Goal: Task Accomplishment & Management: Complete application form

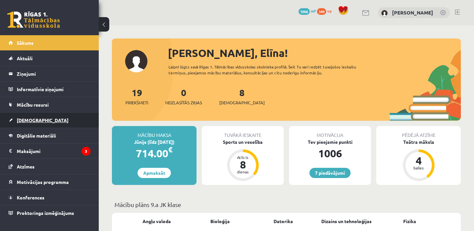
click at [39, 123] on link "[DEMOGRAPHIC_DATA]" at bounding box center [50, 120] width 82 height 15
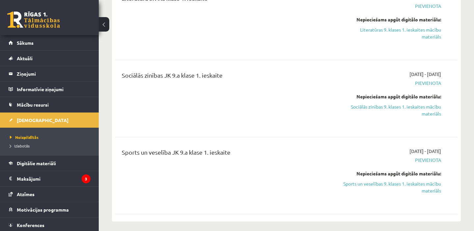
scroll to position [670, 0]
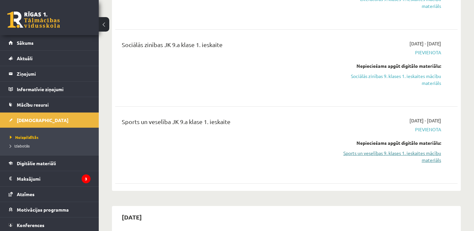
click at [422, 155] on link "Sports un veselības 9. klases 1. ieskaites mācību materiāls" at bounding box center [391, 157] width 100 height 14
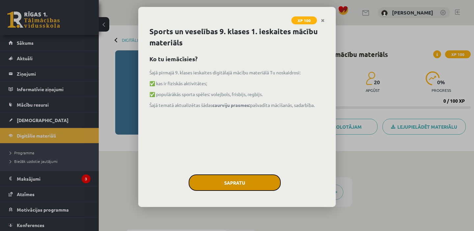
click at [238, 184] on button "Sapratu" at bounding box center [235, 182] width 92 height 16
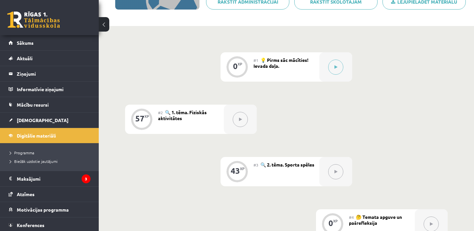
scroll to position [126, 0]
click at [329, 63] on button at bounding box center [335, 66] width 15 height 15
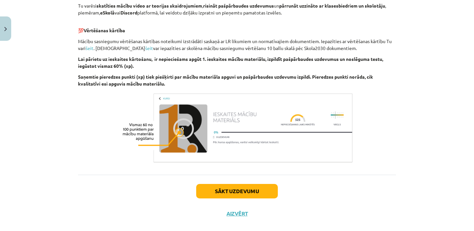
scroll to position [229, 0]
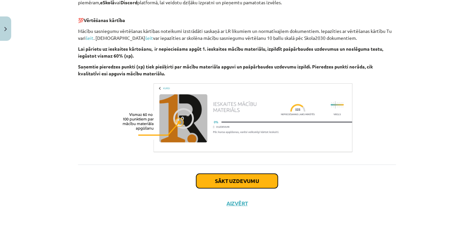
click at [257, 187] on button "Sākt uzdevumu" at bounding box center [237, 181] width 82 height 14
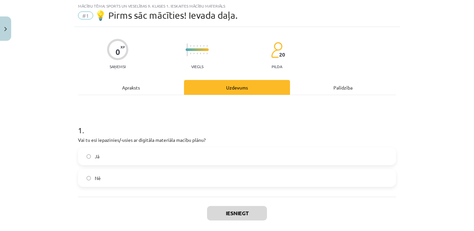
scroll to position [16, 0]
click at [158, 158] on label "Jā" at bounding box center [237, 156] width 317 height 16
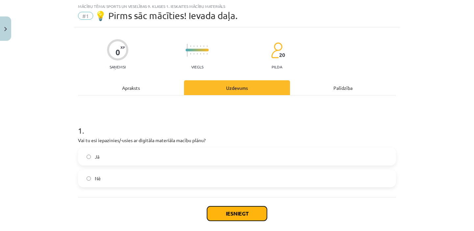
click at [236, 214] on button "Iesniegt" at bounding box center [237, 213] width 60 height 14
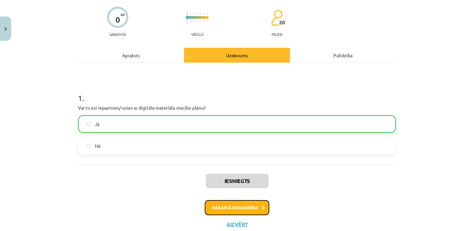
click at [234, 209] on button "Nākamā nodarbība" at bounding box center [237, 207] width 65 height 15
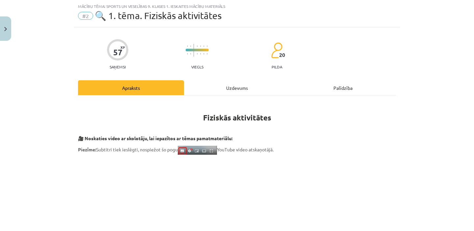
scroll to position [505, 0]
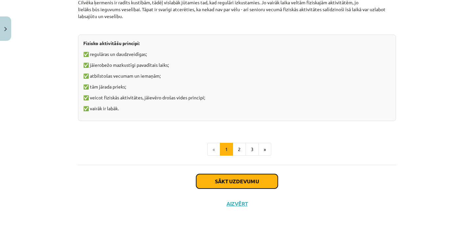
click at [229, 182] on button "Sākt uzdevumu" at bounding box center [237, 181] width 82 height 14
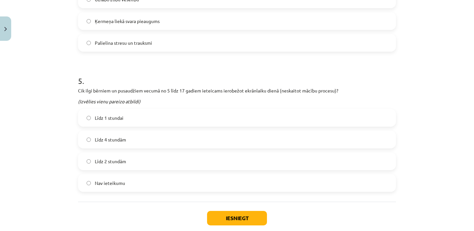
scroll to position [773, 0]
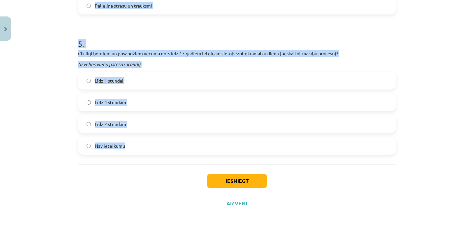
drag, startPoint x: 76, startPoint y: 140, endPoint x: 198, endPoint y: 159, distance: 123.4
copy form "Kuras no šīm fiziskajām aktivitātēm būtu jāveic pirmsskolas vecuma bērnam? Peld…"
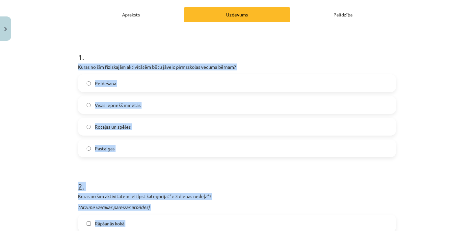
scroll to position [0, 0]
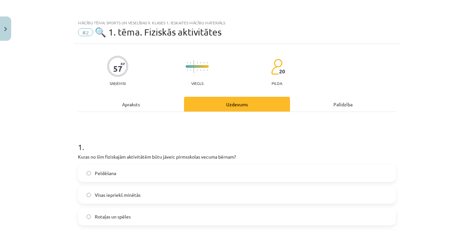
click at [25, 182] on div "Mācību tēma: Sports un veselības 9. klases 1. ieskaites mācību materiāls #2 🔍 1…" at bounding box center [237, 115] width 474 height 231
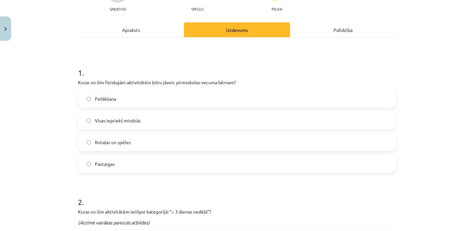
scroll to position [75, 0]
click at [129, 118] on span "Visas iepriekš minētās" at bounding box center [118, 120] width 46 height 7
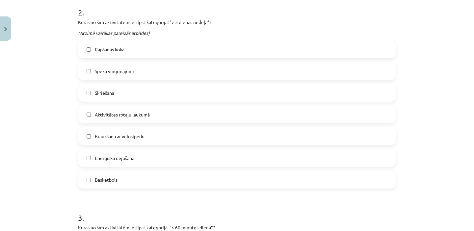
scroll to position [264, 0]
click at [125, 70] on span "Spēka vingrinājumi" at bounding box center [114, 71] width 39 height 7
click at [118, 99] on label "Skriešana" at bounding box center [237, 93] width 317 height 16
click at [117, 157] on span "Enerģiska dejošana" at bounding box center [114, 158] width 39 height 7
click at [111, 177] on span "Basketbols" at bounding box center [106, 180] width 23 height 7
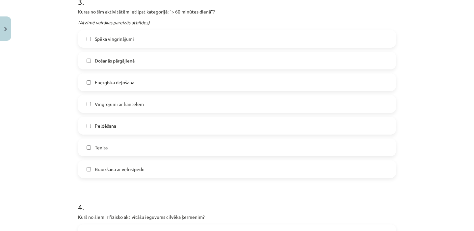
scroll to position [481, 0]
click at [128, 60] on span "Došanās pārgājienā" at bounding box center [115, 60] width 40 height 7
click at [124, 80] on span "Enerģiska dejošana" at bounding box center [114, 81] width 39 height 7
click at [116, 125] on label "Peldēšana" at bounding box center [237, 125] width 317 height 16
click at [128, 172] on label "Braukšana ar velosipēdu" at bounding box center [237, 168] width 317 height 16
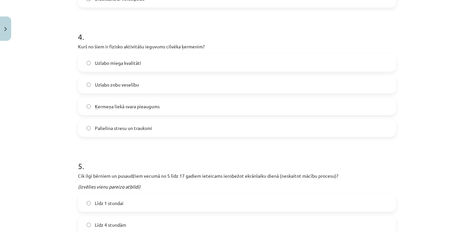
scroll to position [651, 0]
click at [112, 79] on label "Uzlabo zobu veselību" at bounding box center [237, 84] width 317 height 16
click at [113, 68] on label "Uzlabo miega kvalitāti" at bounding box center [237, 62] width 317 height 16
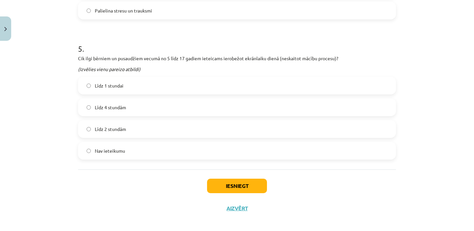
scroll to position [769, 0]
click at [126, 129] on label "Līdz 2 stundām" at bounding box center [237, 128] width 317 height 16
click at [222, 183] on button "Iesniegt" at bounding box center [237, 185] width 60 height 14
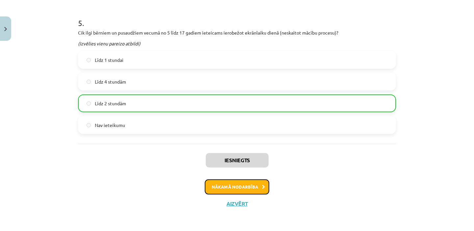
click at [223, 186] on button "Nākamā nodarbība" at bounding box center [237, 186] width 65 height 15
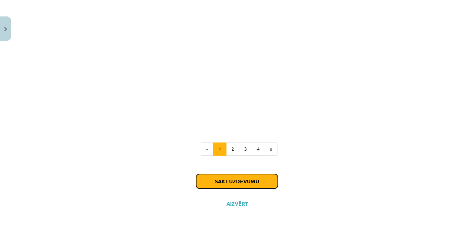
click at [223, 185] on button "Sākt uzdevumu" at bounding box center [237, 181] width 82 height 14
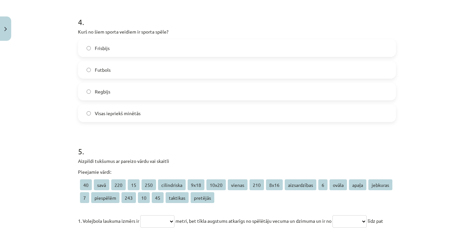
scroll to position [702, 0]
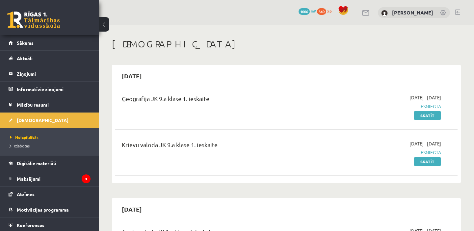
scroll to position [670, 0]
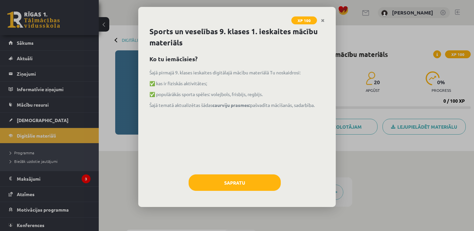
scroll to position [126, 0]
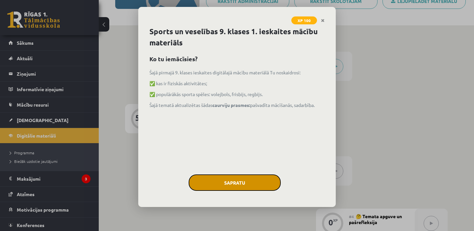
click at [244, 184] on button "Sapratu" at bounding box center [235, 182] width 92 height 16
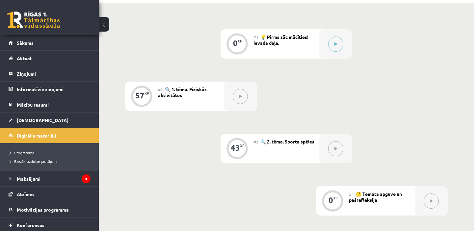
scroll to position [153, 0]
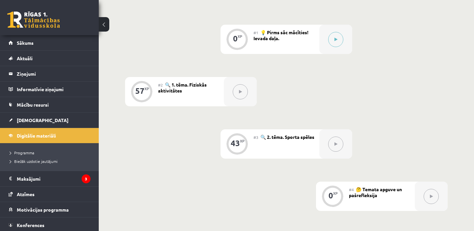
click at [239, 84] on div at bounding box center [240, 91] width 33 height 29
click at [237, 90] on button at bounding box center [240, 91] width 15 height 15
click at [337, 38] on button at bounding box center [335, 39] width 15 height 15
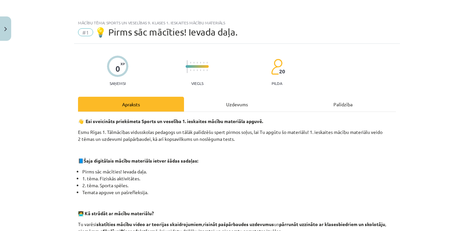
scroll to position [249, 0]
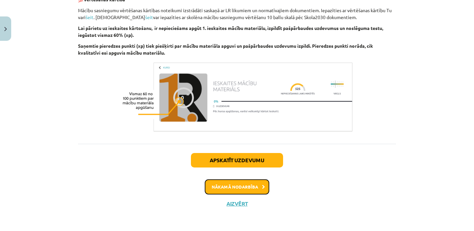
click at [234, 191] on button "Nākamā nodarbība" at bounding box center [237, 186] width 65 height 15
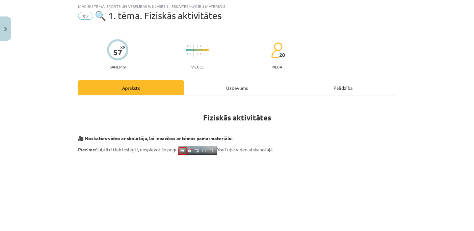
scroll to position [526, 0]
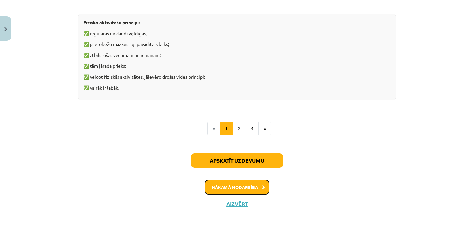
click at [227, 185] on button "Nākamā nodarbība" at bounding box center [237, 187] width 65 height 15
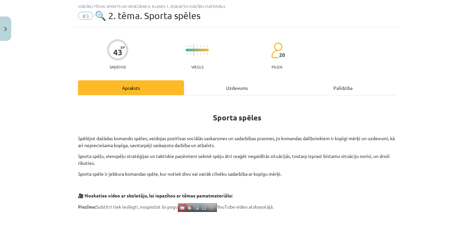
scroll to position [236, 0]
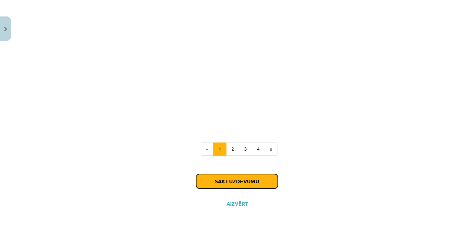
click at [234, 183] on button "Sākt uzdevumu" at bounding box center [237, 181] width 82 height 14
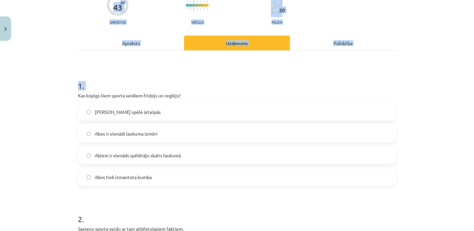
scroll to position [82, 0]
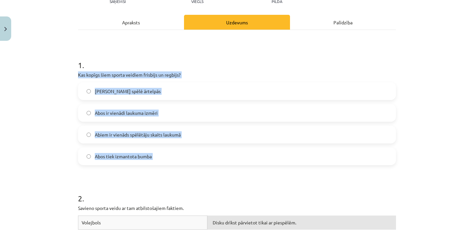
drag, startPoint x: 76, startPoint y: 138, endPoint x: 224, endPoint y: 179, distance: 153.4
copy div "Kas kopīgs šiem sporta veidiem frisbijs un regbijs? Abus spēlē ārtelpās Abos ir…"
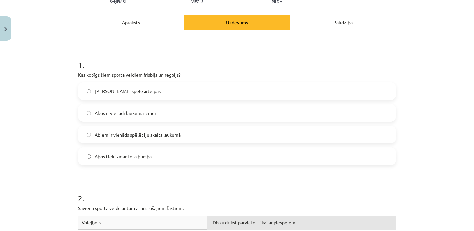
click at [130, 98] on label "Abus spēlē ārtelpās" at bounding box center [237, 91] width 317 height 16
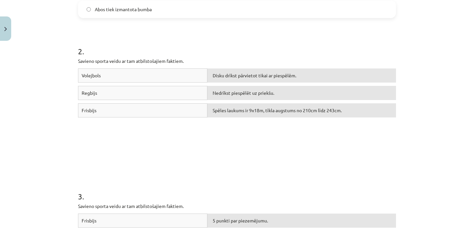
scroll to position [238, 0]
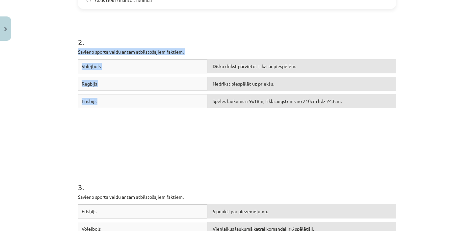
drag, startPoint x: 75, startPoint y: 50, endPoint x: 301, endPoint y: 111, distance: 234.0
click at [301, 111] on div "43 XP Saņemsi Viegls 20 pilda Apraksts Uzdevums Palīdzība 1 . Kas kopīgs šiem s…" at bounding box center [237, 233] width 326 height 857
copy div "Savieno sporta veidu ar tam atbilstošajiem faktiem. Volejbols Disku drīkst pārv…"
click at [235, 135] on div "Volejbols Disku drīkst pārvietot tikai ar piespēlēm. Regbijs Nedrīkst piespēlēt…" at bounding box center [237, 108] width 318 height 99
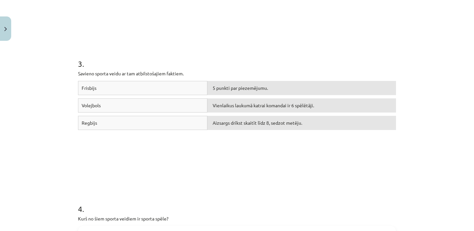
scroll to position [362, 0]
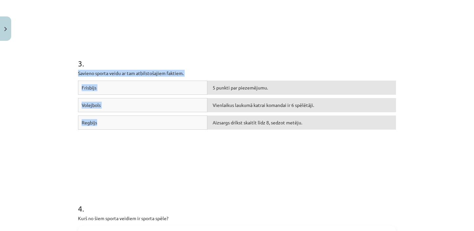
drag, startPoint x: 75, startPoint y: 71, endPoint x: 126, endPoint y: 134, distance: 80.0
click at [126, 134] on div "43 XP Saņemsi Viegls 20 pilda Apraksts Uzdevums Palīdzība 1 . Kas kopīgs šiem s…" at bounding box center [237, 110] width 326 height 857
copy div "Savieno sporta veidu ar tam atbilstošajiem faktiem. Frisbijs 5 punkti par pieze…"
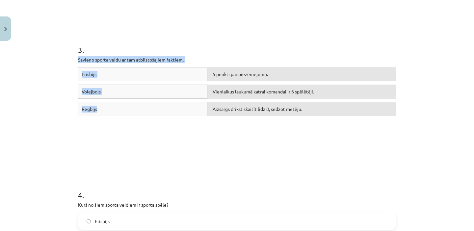
scroll to position [378, 0]
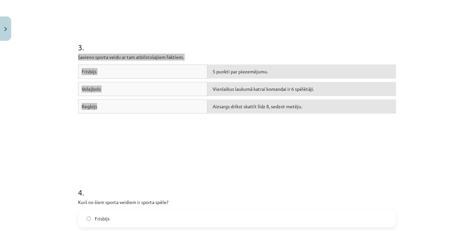
drag, startPoint x: 230, startPoint y: 89, endPoint x: 109, endPoint y: 1, distance: 149.3
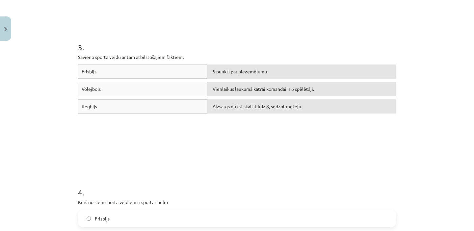
click at [225, 137] on div "Frisbijs 5 punkti par piezemējumu. Volejbols Vienlaikus laukumā katrai komandai…" at bounding box center [237, 114] width 318 height 99
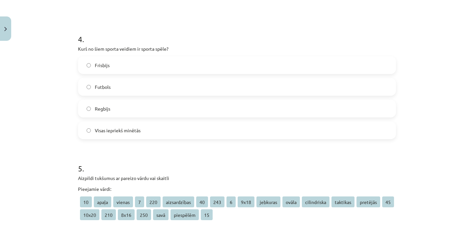
scroll to position [532, 0]
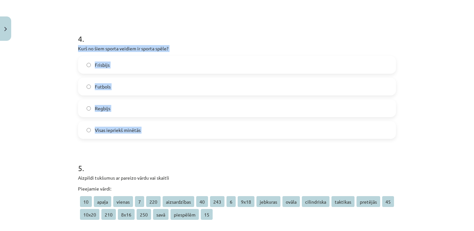
drag, startPoint x: 73, startPoint y: 45, endPoint x: 173, endPoint y: 144, distance: 141.5
click at [173, 144] on div "Mācību tēma: Sports un veselības 9. klases 1. ieskaites mācību materiāls #3 🔍 2…" at bounding box center [237, 115] width 474 height 231
copy div "Kurš no šiem sporta veidiem ir sporta spēle? Frisbijs Futbols Regbijs Visas iep…"
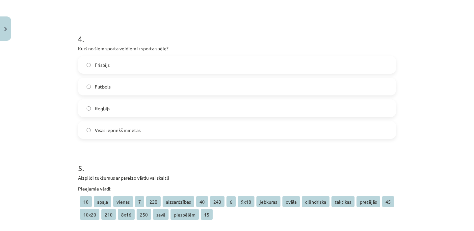
click at [190, 137] on label "Visas iepriekš minētās" at bounding box center [237, 130] width 317 height 16
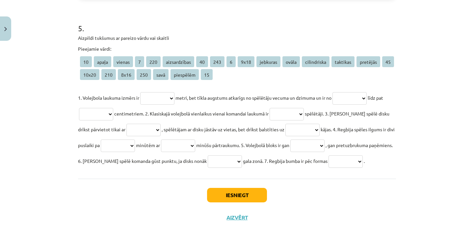
scroll to position [674, 0]
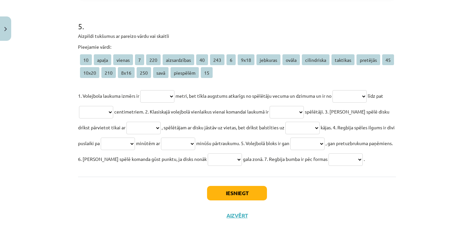
drag, startPoint x: 77, startPoint y: 33, endPoint x: 322, endPoint y: 175, distance: 283.2
copy div "**********"
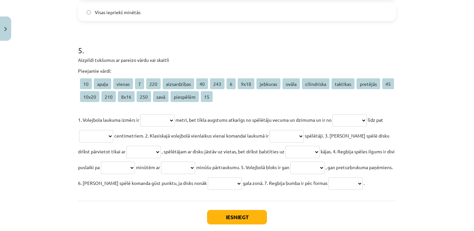
scroll to position [702, 0]
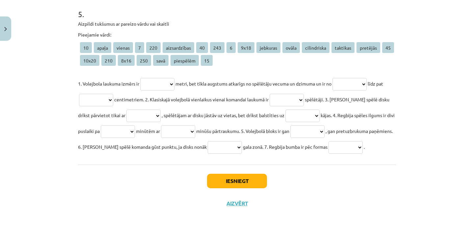
click at [161, 78] on select "**********" at bounding box center [157, 84] width 34 height 13
select select "****"
click at [142, 78] on select "**********" at bounding box center [157, 84] width 34 height 13
click at [59, 33] on div "Mācību tēma: Sports un veselības 9. klases 1. ieskaites mācību materiāls #3 🔍 2…" at bounding box center [237, 115] width 474 height 231
click at [356, 78] on select "**********" at bounding box center [349, 84] width 34 height 13
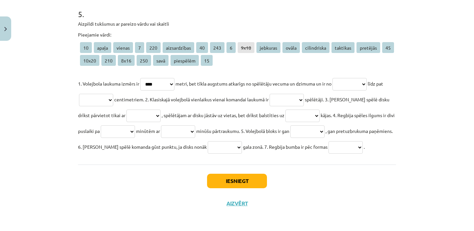
click at [367, 78] on select "**********" at bounding box center [349, 84] width 34 height 13
select select "***"
click at [342, 78] on select "**********" at bounding box center [349, 84] width 34 height 13
click at [110, 94] on select "**********" at bounding box center [96, 100] width 34 height 13
select select "***"
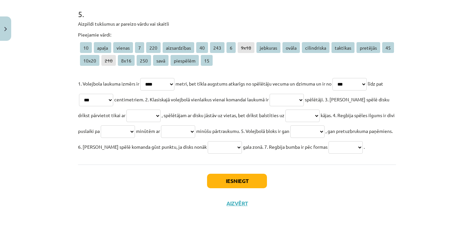
click at [87, 94] on select "**********" at bounding box center [96, 100] width 34 height 13
click at [304, 94] on select "**********" at bounding box center [287, 100] width 34 height 13
select select "*"
click at [285, 94] on select "**********" at bounding box center [287, 100] width 34 height 13
click at [144, 110] on select "**********" at bounding box center [143, 116] width 34 height 13
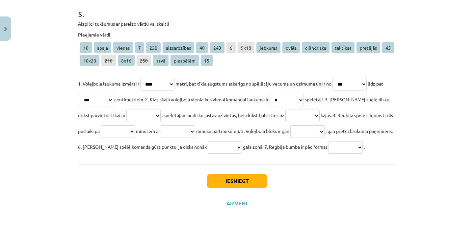
select select "*********"
click at [128, 110] on select "**********" at bounding box center [143, 116] width 34 height 13
click at [316, 110] on select "**********" at bounding box center [302, 116] width 34 height 13
select select "******"
click at [293, 110] on select "**********" at bounding box center [302, 116] width 34 height 13
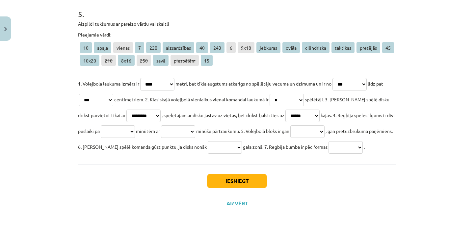
click at [135, 125] on select "**********" at bounding box center [118, 131] width 34 height 13
select select "**"
click at [129, 125] on select "**********" at bounding box center [118, 131] width 34 height 13
click at [195, 125] on select "**********" at bounding box center [178, 131] width 34 height 13
select select "**"
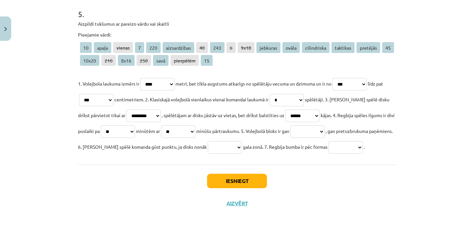
click at [195, 125] on select "**********" at bounding box center [178, 131] width 34 height 13
click at [325, 125] on select "**********" at bounding box center [307, 131] width 34 height 13
select select "**********"
click at [325, 125] on select "**********" at bounding box center [307, 131] width 34 height 13
click at [242, 141] on select "**********" at bounding box center [225, 147] width 34 height 13
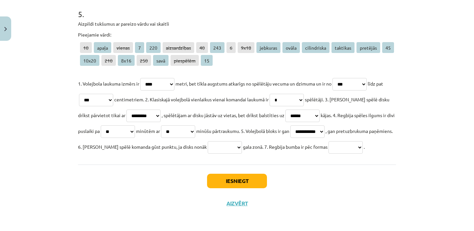
click at [242, 141] on select "**********" at bounding box center [225, 147] width 34 height 13
select select "********"
click at [242, 141] on select "**********" at bounding box center [225, 147] width 34 height 13
click at [328, 145] on select "**********" at bounding box center [345, 147] width 34 height 13
select select "*****"
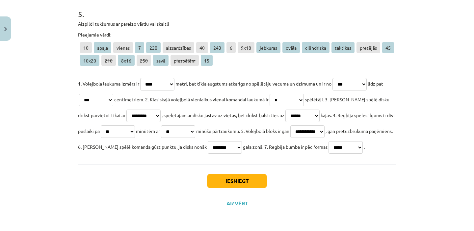
click at [328, 141] on select "**********" at bounding box center [345, 147] width 34 height 13
click at [252, 182] on button "Iesniegt" at bounding box center [237, 181] width 60 height 14
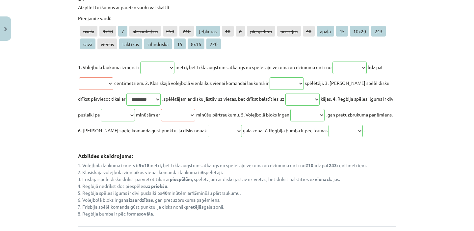
scroll to position [801, 0]
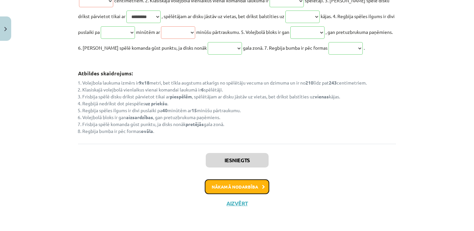
click at [226, 188] on button "Nākamā nodarbība" at bounding box center [237, 186] width 65 height 15
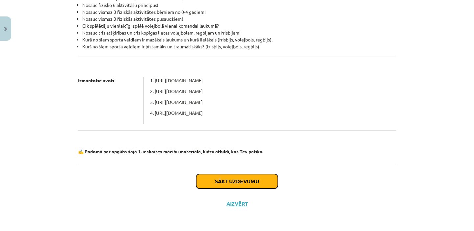
click at [227, 183] on button "Sākt uzdevumu" at bounding box center [237, 181] width 82 height 14
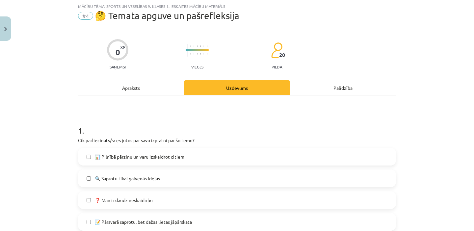
scroll to position [351, 0]
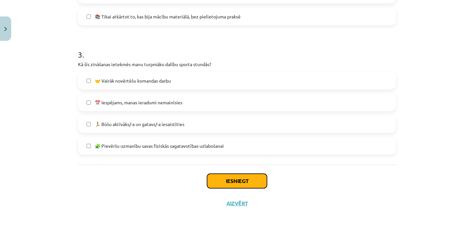
click at [229, 182] on button "Iesniegt" at bounding box center [237, 181] width 60 height 14
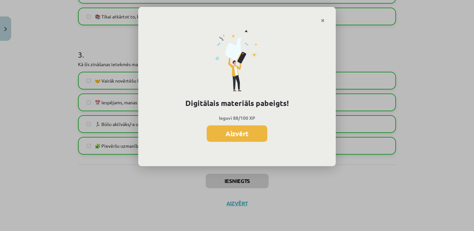
scroll to position [153, 0]
click at [231, 130] on button "Aizvērt" at bounding box center [237, 133] width 61 height 16
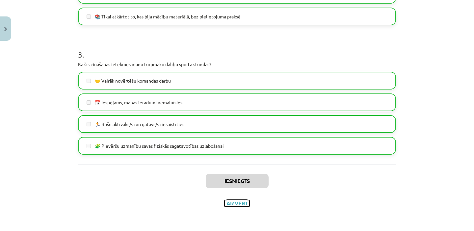
click at [234, 202] on button "Aizvērt" at bounding box center [236, 203] width 25 height 7
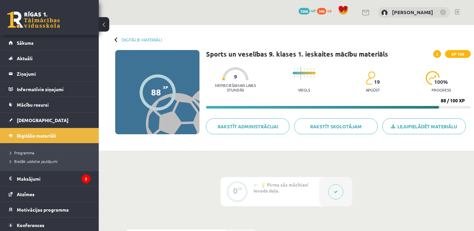
scroll to position [0, 0]
click at [33, 124] on link "[DEMOGRAPHIC_DATA]" at bounding box center [50, 120] width 82 height 15
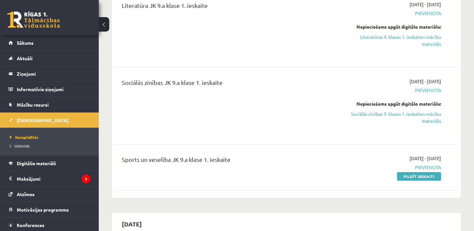
scroll to position [628, 0]
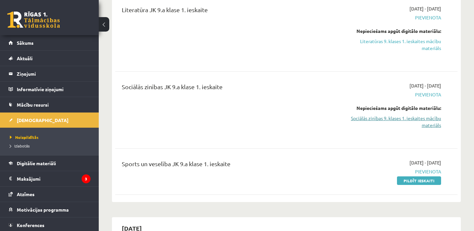
click at [379, 117] on link "Sociālās zinības 9. klases 1. ieskaites mācību materiāls" at bounding box center [391, 122] width 100 height 14
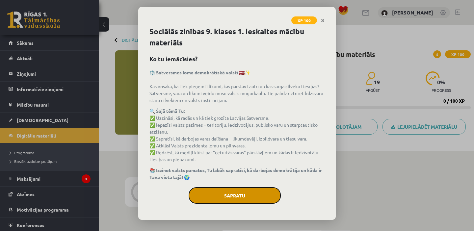
click at [244, 197] on button "Sapratu" at bounding box center [235, 195] width 92 height 16
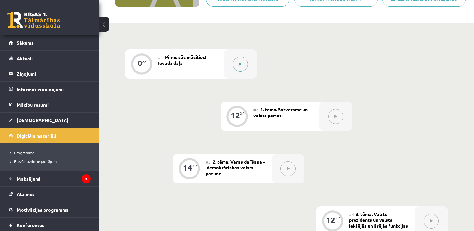
scroll to position [123, 0]
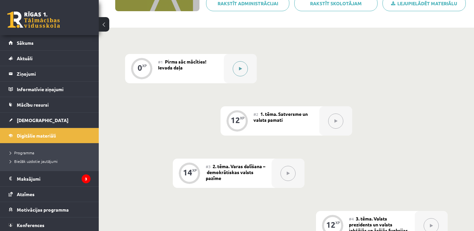
click at [236, 69] on button at bounding box center [240, 68] width 15 height 15
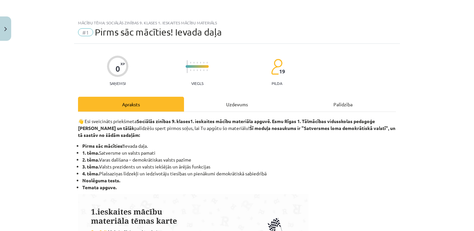
scroll to position [393, 0]
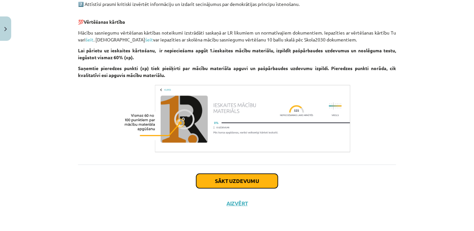
click at [227, 179] on button "Sākt uzdevumu" at bounding box center [237, 181] width 82 height 14
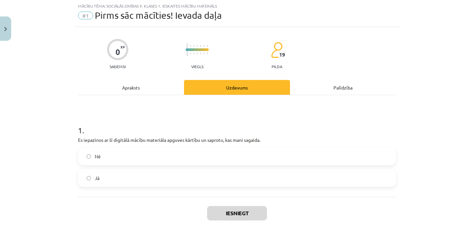
scroll to position [16, 0]
click at [192, 182] on label "Jā" at bounding box center [237, 178] width 317 height 16
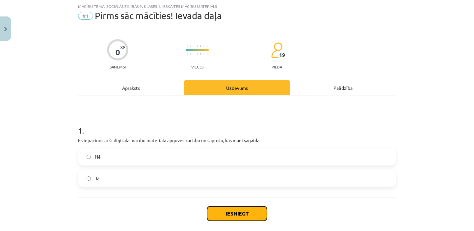
click at [227, 215] on button "Iesniegt" at bounding box center [237, 213] width 60 height 14
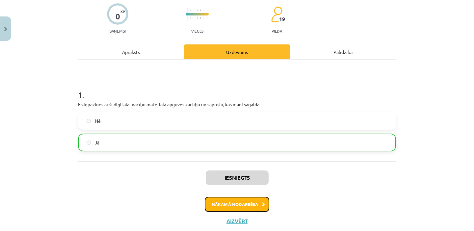
click at [241, 205] on button "Nākamā nodarbība" at bounding box center [237, 204] width 65 height 15
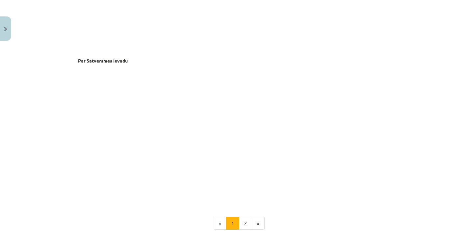
scroll to position [1384, 0]
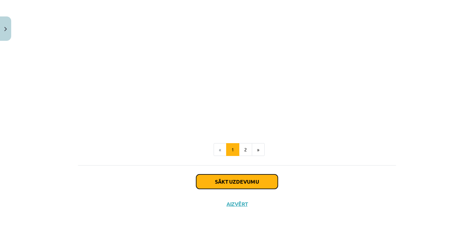
click at [241, 185] on button "Sākt uzdevumu" at bounding box center [237, 181] width 82 height 14
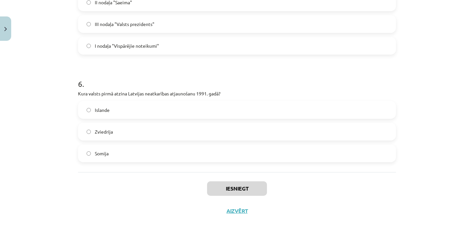
scroll to position [609, 0]
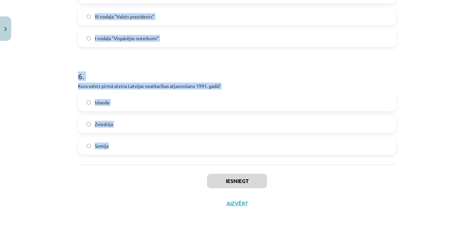
drag, startPoint x: 75, startPoint y: 138, endPoint x: 208, endPoint y: 162, distance: 134.7
copy form "Kāds ir Latvijas Republikas konstitūcijas nosaukums? Pamatlikums Konstitūcija S…"
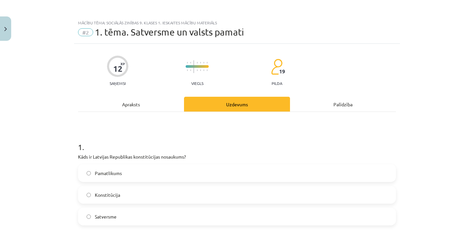
click at [42, 144] on div "Mācību tēma: Sociālās zinības 9. klases 1. ieskaites mācību materiāls #2 1. tēm…" at bounding box center [237, 115] width 474 height 231
click at [122, 219] on label "Satversme" at bounding box center [237, 216] width 317 height 16
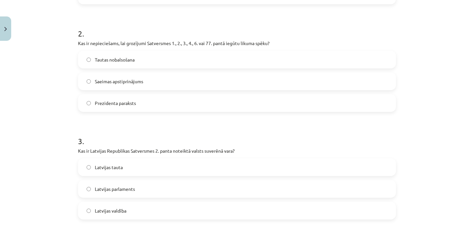
scroll to position [225, 0]
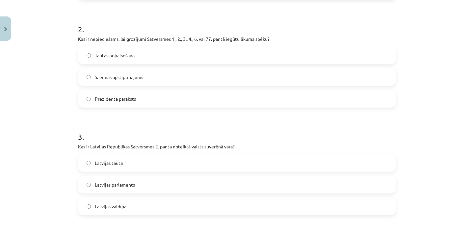
click at [123, 56] on span "Tautas nobalsošana" at bounding box center [115, 55] width 40 height 7
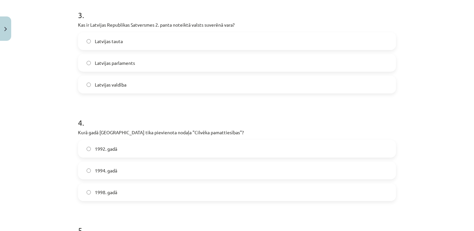
scroll to position [348, 0]
click at [126, 38] on label "Latvijas tauta" at bounding box center [237, 41] width 317 height 16
click at [125, 189] on label "1998. gadā" at bounding box center [237, 192] width 317 height 16
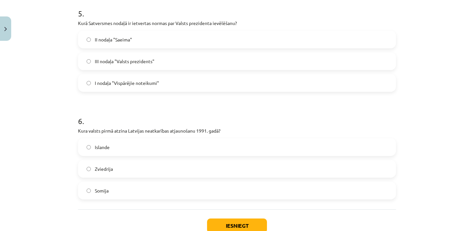
scroll to position [553, 0]
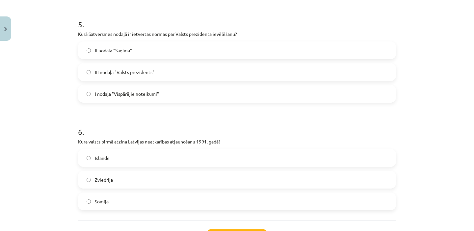
click at [130, 76] on label "III nodaļa "Valsts prezidents"" at bounding box center [237, 72] width 317 height 16
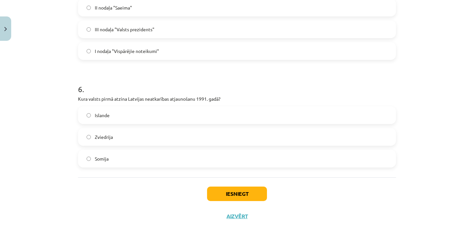
scroll to position [609, 0]
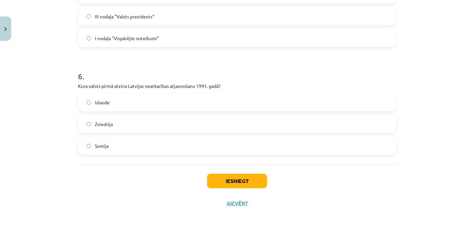
click at [133, 103] on label "Islande" at bounding box center [237, 102] width 317 height 16
click at [223, 183] on button "Iesniegt" at bounding box center [237, 181] width 60 height 14
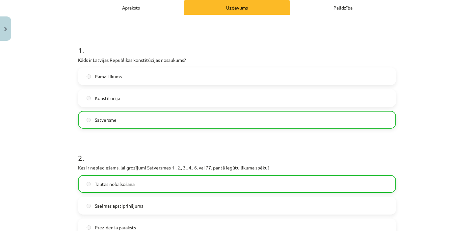
scroll to position [0, 0]
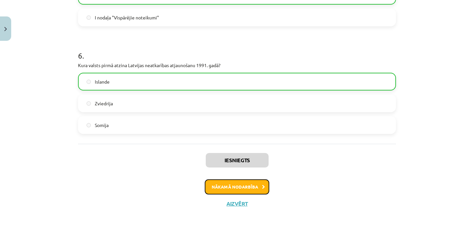
click at [223, 184] on button "Nākamā nodarbība" at bounding box center [237, 186] width 65 height 15
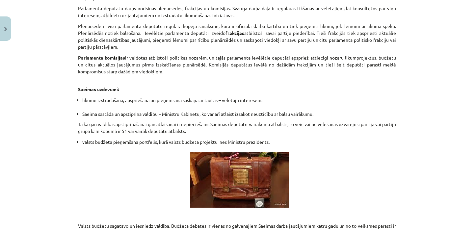
scroll to position [928, 0]
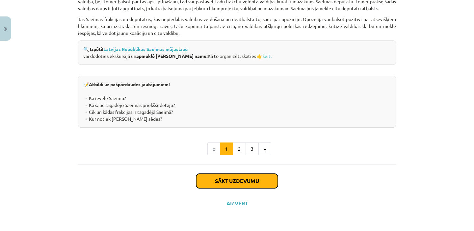
click at [226, 182] on button "Sākt uzdevumu" at bounding box center [237, 181] width 82 height 14
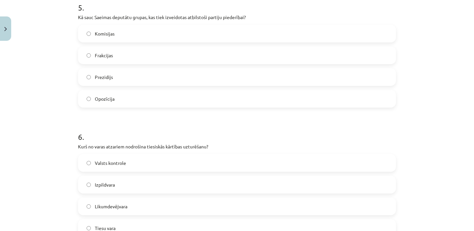
scroll to position [847, 0]
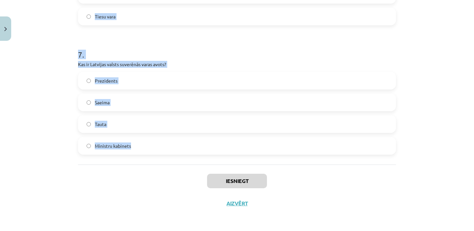
drag, startPoint x: 79, startPoint y: 138, endPoint x: 205, endPoint y: 162, distance: 128.6
copy form "Kura valsts institūcija sagatavo, un kura – apstiprina valsts budžetu? Sagatavo…"
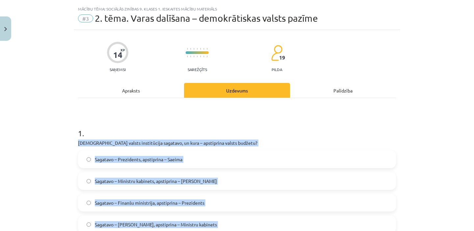
scroll to position [0, 0]
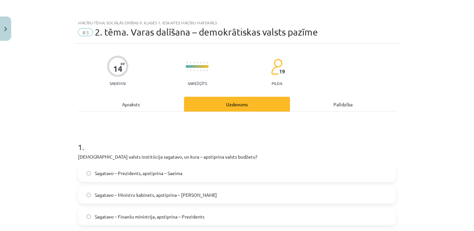
click at [31, 120] on div "Mācību tēma: Sociālās zinības 9. klases 1. ieskaites mācību materiāls #3 2. tēm…" at bounding box center [237, 115] width 474 height 231
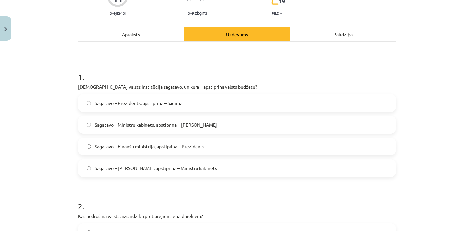
scroll to position [71, 0]
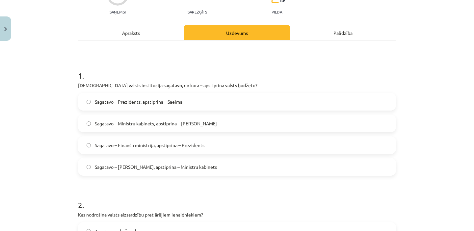
click at [126, 120] on span "Sagatavo – Ministru kabinets, apstiprina – Saeima" at bounding box center [156, 123] width 122 height 7
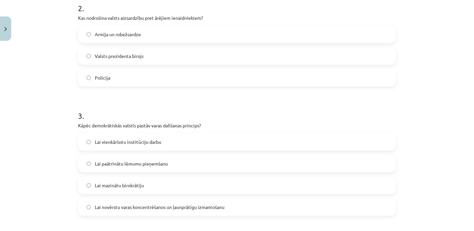
scroll to position [269, 0]
click at [114, 36] on span "Armija un robežsardze" at bounding box center [118, 33] width 46 height 7
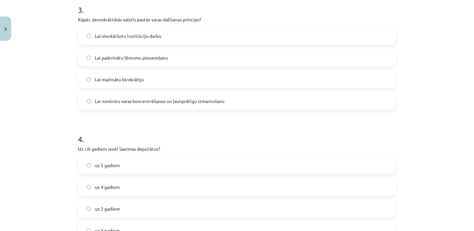
scroll to position [378, 0]
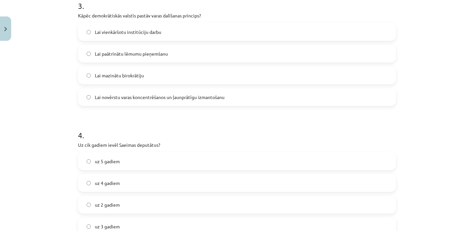
click at [167, 94] on span "Lai novērstu varas koncentrēšanos un ļaunprātīgu izmantošanu" at bounding box center [160, 97] width 130 height 7
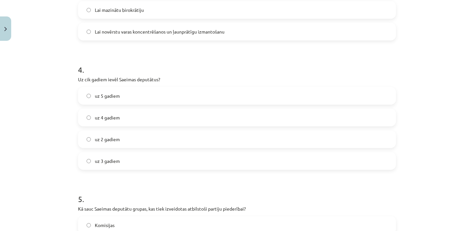
scroll to position [448, 0]
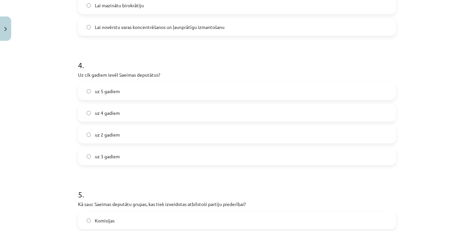
click at [106, 111] on span "uz 4 gadiem" at bounding box center [107, 113] width 25 height 7
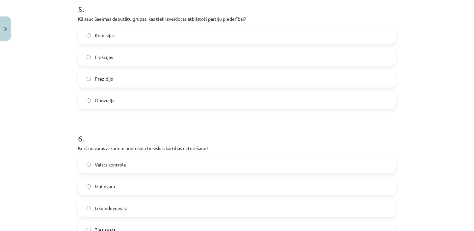
scroll to position [636, 0]
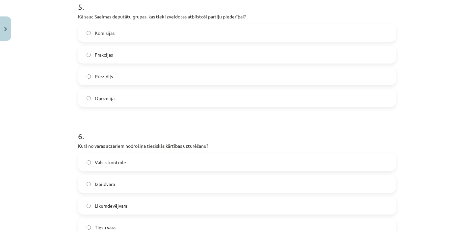
click at [117, 55] on label "Frakcijas" at bounding box center [237, 54] width 317 height 16
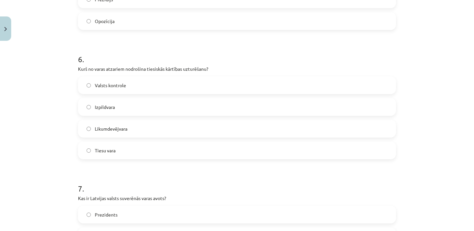
scroll to position [717, 0]
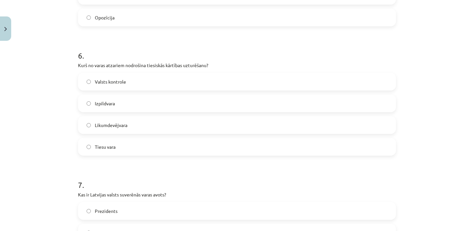
click at [118, 149] on label "Tiesu vara" at bounding box center [237, 147] width 317 height 16
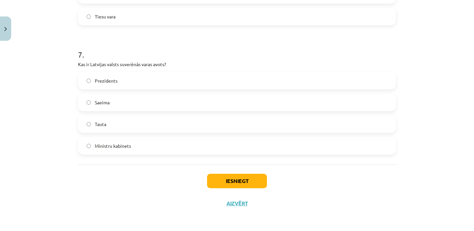
click at [142, 132] on div "Tauta" at bounding box center [237, 124] width 318 height 18
click at [183, 124] on label "Tauta" at bounding box center [237, 124] width 317 height 16
click at [225, 181] on button "Iesniegt" at bounding box center [237, 181] width 60 height 14
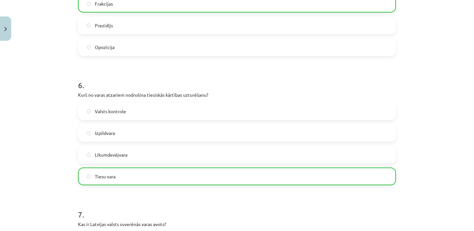
scroll to position [868, 0]
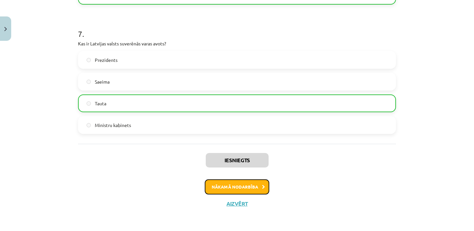
click at [224, 186] on button "Nākamā nodarbība" at bounding box center [237, 186] width 65 height 15
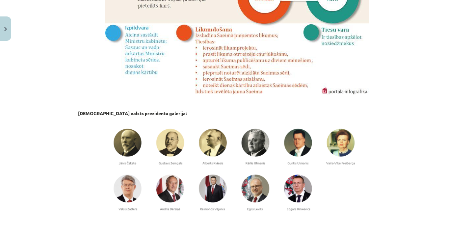
scroll to position [555, 0]
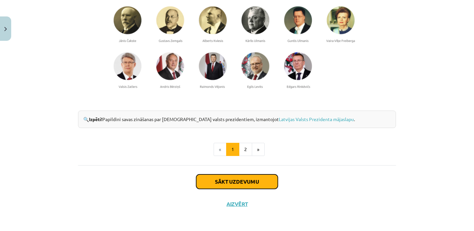
click at [223, 183] on button "Sākt uzdevumu" at bounding box center [237, 181] width 82 height 14
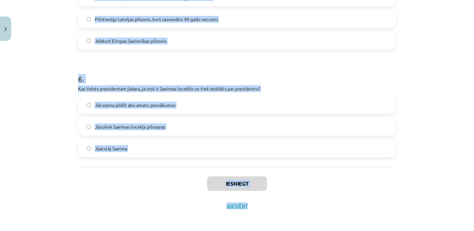
scroll to position [609, 0]
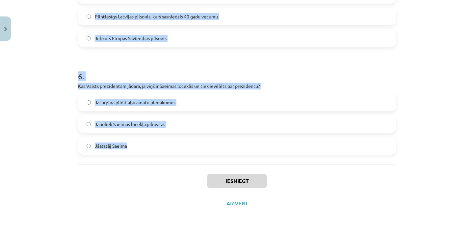
drag, startPoint x: 78, startPoint y: 140, endPoint x: 209, endPoint y: 156, distance: 132.3
copy form "Cik reizes viena un tā pati persona var būt ievēlēta par Valsts prezidentu? Tik…"
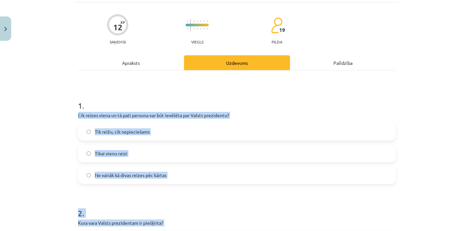
scroll to position [0, 0]
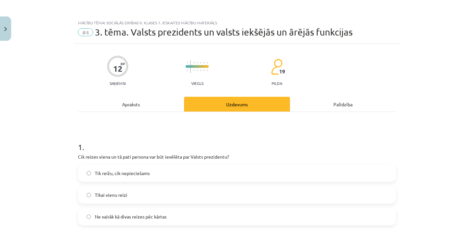
click at [29, 147] on div "Mācību tēma: Sociālās zinības 9. klases 1. ieskaites mācību materiāls #4 3. tēm…" at bounding box center [237, 115] width 474 height 231
click at [163, 218] on span "Ne vairāk kā divas reizes pēc kārtas" at bounding box center [131, 216] width 72 height 7
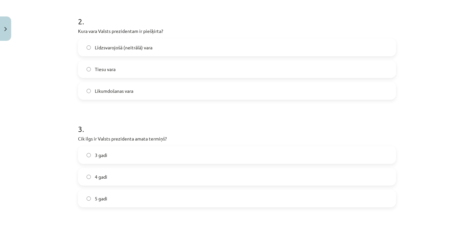
scroll to position [229, 0]
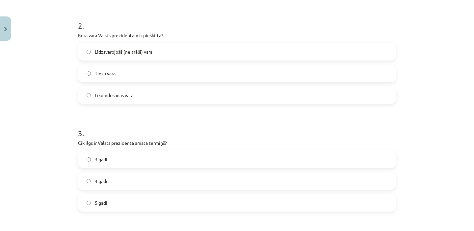
click at [109, 49] on span "Līdzsvarojošā (neitrālā) vara" at bounding box center [124, 51] width 58 height 7
click at [113, 173] on label "4 gadi" at bounding box center [237, 181] width 317 height 16
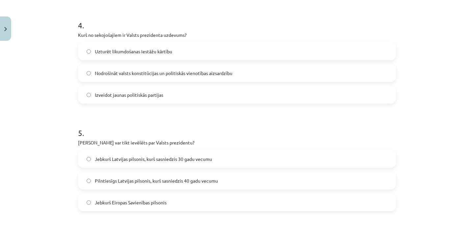
scroll to position [446, 0]
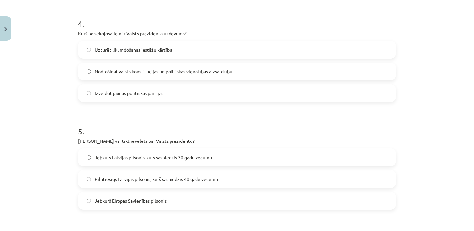
click at [133, 65] on label "Nodrošināt valsts konstitūcijas un politiskās vienotības aizsardzību" at bounding box center [237, 71] width 317 height 16
click at [163, 181] on span "Pilntiesīgs Latvijas pilsonis, kurš sasniedzis 40 gadu vecumu" at bounding box center [156, 179] width 123 height 7
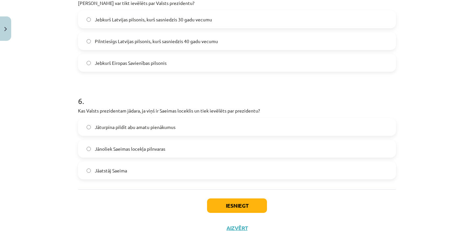
scroll to position [604, 0]
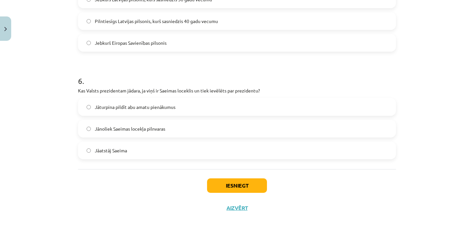
click at [130, 128] on span "Jānoliek Saeimas locekļa pilnvaras" at bounding box center [130, 128] width 70 height 7
click at [246, 185] on button "Iesniegt" at bounding box center [237, 185] width 60 height 14
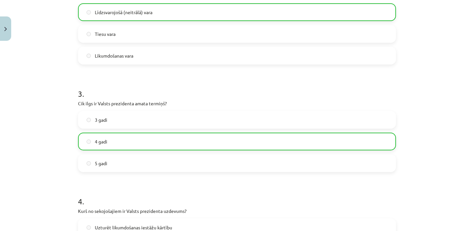
scroll to position [0, 0]
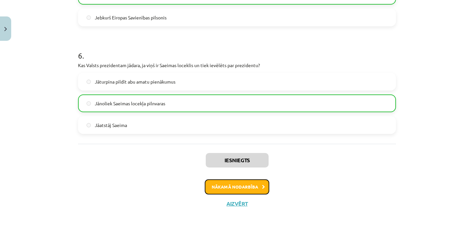
click at [230, 187] on button "Nākamā nodarbība" at bounding box center [237, 186] width 65 height 15
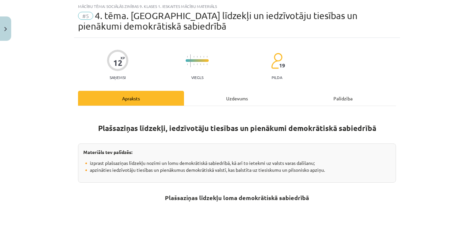
scroll to position [336, 0]
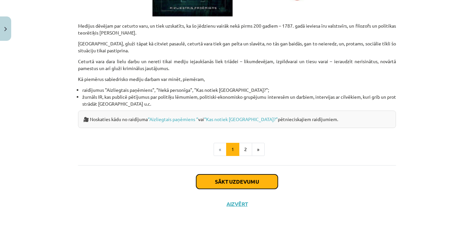
click at [236, 178] on button "Sākt uzdevumu" at bounding box center [237, 181] width 82 height 14
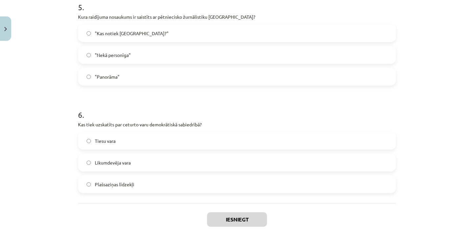
scroll to position [619, 0]
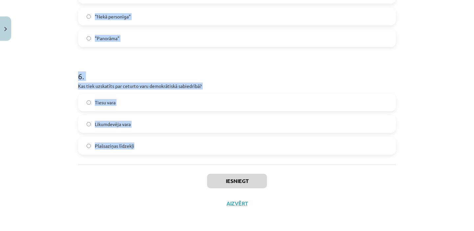
drag, startPoint x: 77, startPoint y: 150, endPoint x: 202, endPoint y: 163, distance: 125.8
copy form "Kurš ieviesa jēdzienu "ceturtā vara"? Johans Volfgangs fon Gēte Žans Žaks Ruso …"
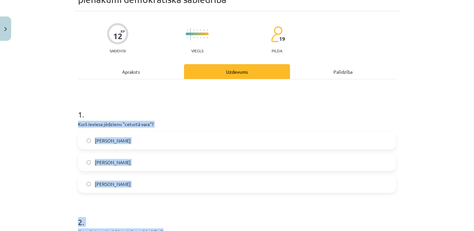
scroll to position [0, 0]
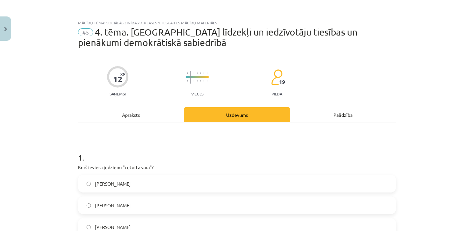
click at [63, 146] on div "Mācību tēma: Sociālās zinības 9. klases 1. ieskaites mācību materiāls #5 4. tēm…" at bounding box center [237, 115] width 474 height 231
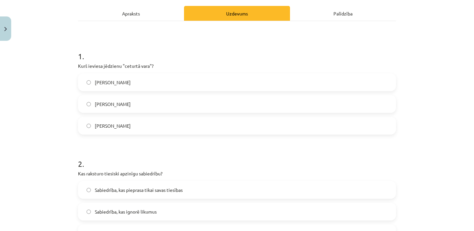
scroll to position [104, 0]
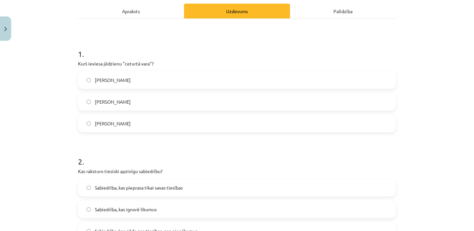
click at [139, 123] on label "Edmunds Bērks" at bounding box center [237, 123] width 317 height 16
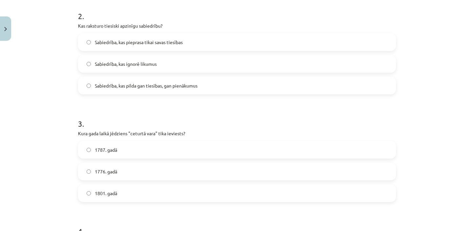
scroll to position [236, 0]
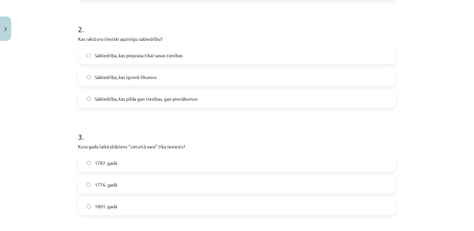
click at [148, 101] on span "Sabiedrība, kas pilda gan tiesības, gan pienākumus" at bounding box center [146, 98] width 103 height 7
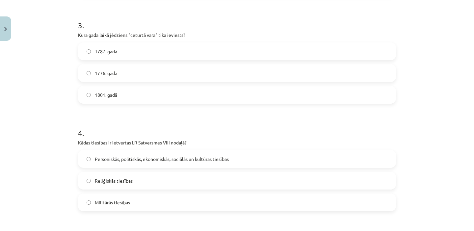
scroll to position [357, 0]
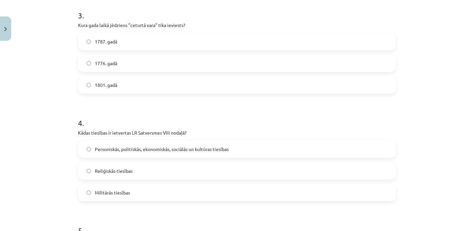
click at [126, 40] on label "1787. gadā" at bounding box center [237, 41] width 317 height 16
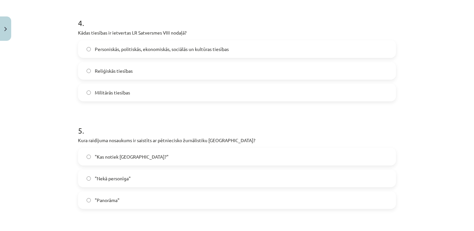
scroll to position [461, 0]
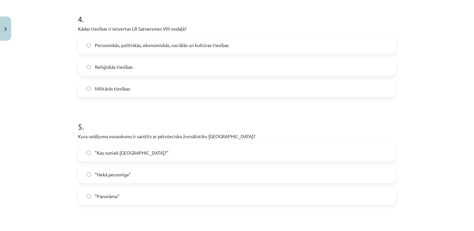
click at [168, 43] on span "Personiskās, politiskās, ekonomiskās, sociālās un kultūras tiesības" at bounding box center [162, 45] width 134 height 7
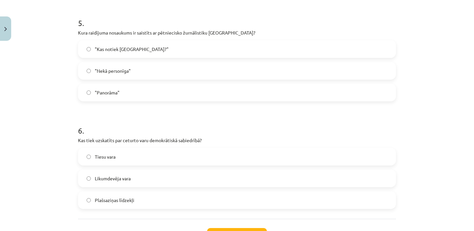
scroll to position [567, 0]
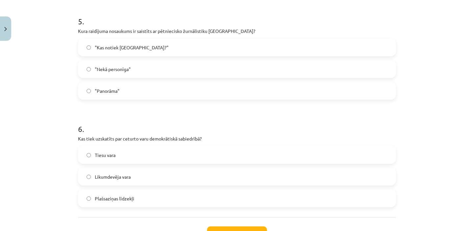
click at [122, 67] on span ""Nekā personīga"" at bounding box center [113, 69] width 36 height 7
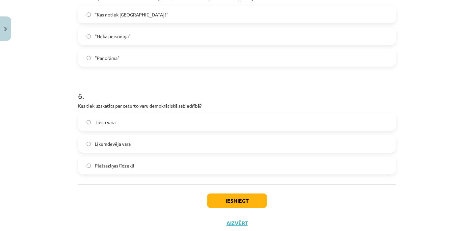
scroll to position [619, 0]
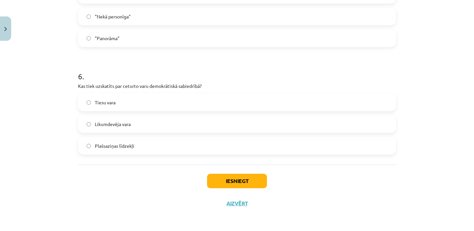
click at [147, 148] on label "Plašsaziņas līdzekļi" at bounding box center [237, 146] width 317 height 16
click at [239, 183] on button "Iesniegt" at bounding box center [237, 181] width 60 height 14
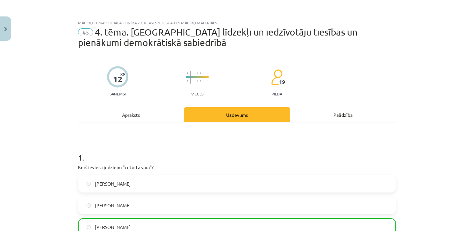
scroll to position [640, 0]
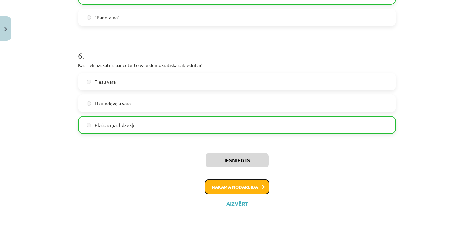
click at [237, 185] on button "Nākamā nodarbība" at bounding box center [237, 186] width 65 height 15
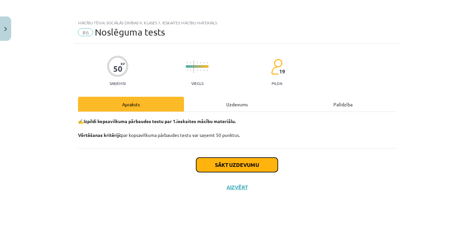
click at [225, 163] on button "Sākt uzdevumu" at bounding box center [237, 165] width 82 height 14
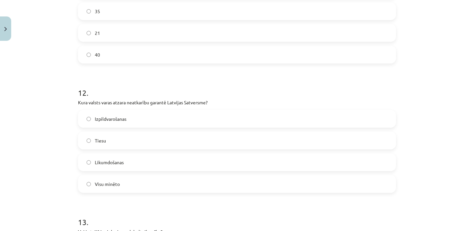
scroll to position [1776, 0]
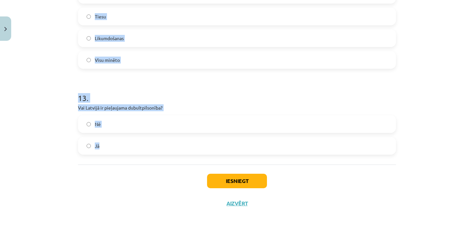
drag, startPoint x: 77, startPoint y: 154, endPoint x: 169, endPoint y: 155, distance: 91.8
copy form "**********"
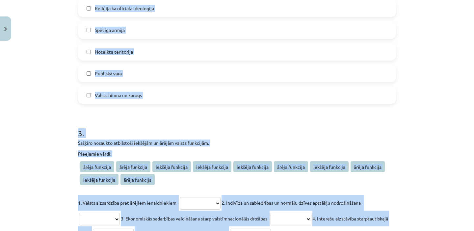
scroll to position [0, 0]
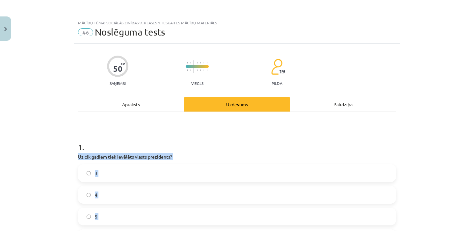
click at [121, 197] on label "4" at bounding box center [237, 195] width 317 height 16
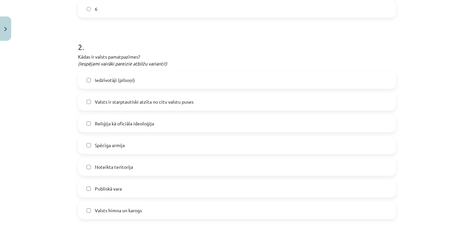
scroll to position [231, 0]
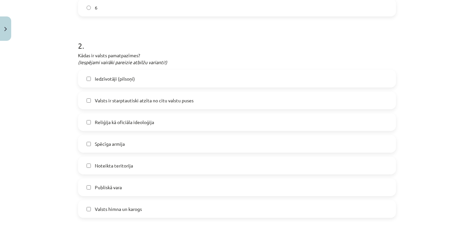
click at [107, 83] on label "Iedzīvotāji (pilsoņi)" at bounding box center [237, 78] width 317 height 16
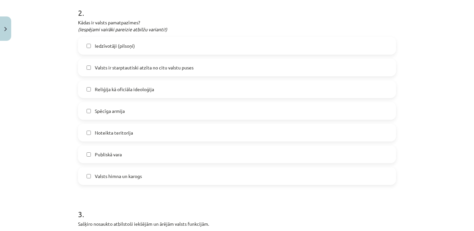
scroll to position [264, 0]
click at [117, 129] on span "Noteikta teritorija" at bounding box center [114, 132] width 38 height 7
click at [111, 154] on span "Publiskā vara" at bounding box center [108, 153] width 27 height 7
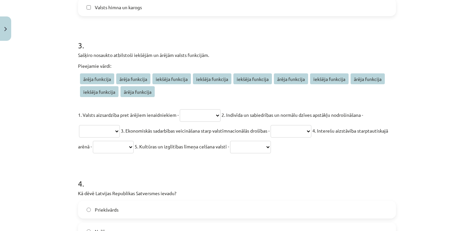
scroll to position [433, 0]
click at [208, 117] on select "**********" at bounding box center [200, 115] width 41 height 13
select select "**********"
click at [181, 109] on select "**********" at bounding box center [200, 115] width 41 height 13
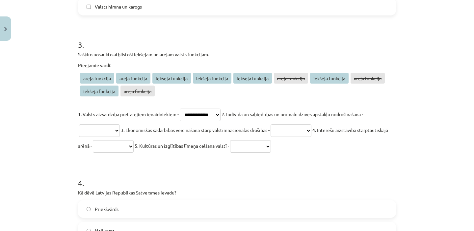
click at [110, 136] on select "**********" at bounding box center [99, 130] width 41 height 13
select select "**********"
click at [79, 124] on select "**********" at bounding box center [99, 130] width 41 height 13
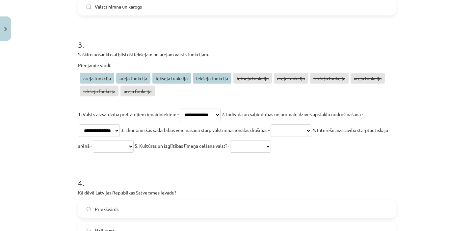
click at [306, 129] on select "**********" at bounding box center [291, 130] width 41 height 13
select select "**********"
click at [280, 124] on select "**********" at bounding box center [291, 130] width 41 height 13
click at [134, 148] on select "**********" at bounding box center [113, 146] width 41 height 13
select select "**********"
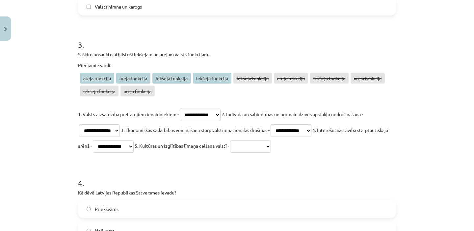
click at [126, 140] on select "**********" at bounding box center [113, 146] width 41 height 13
click at [271, 144] on select "**********" at bounding box center [250, 146] width 41 height 13
select select "**********"
click at [271, 140] on select "**********" at bounding box center [250, 146] width 41 height 13
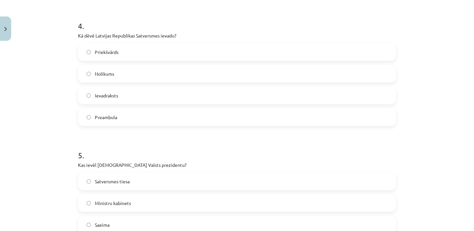
scroll to position [593, 0]
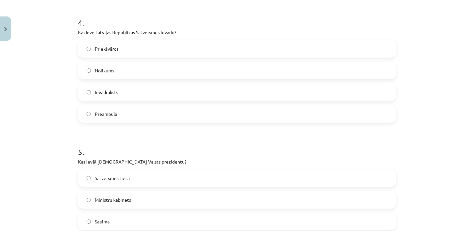
click at [127, 117] on label "Preambula" at bounding box center [237, 114] width 317 height 16
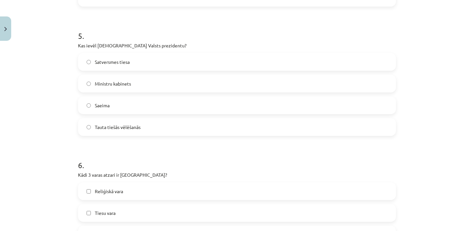
click at [115, 103] on label "Saeima" at bounding box center [237, 105] width 317 height 16
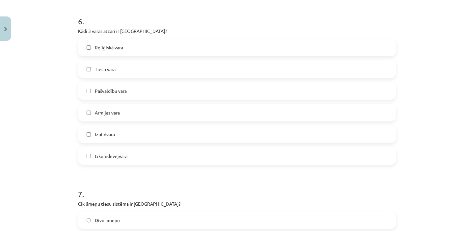
scroll to position [853, 0]
click at [123, 156] on span "Likumdevējvara" at bounding box center [111, 156] width 33 height 7
click at [123, 69] on label "Tiesu vara" at bounding box center [237, 70] width 317 height 16
click at [115, 137] on span "Izpildvara" at bounding box center [105, 135] width 20 height 7
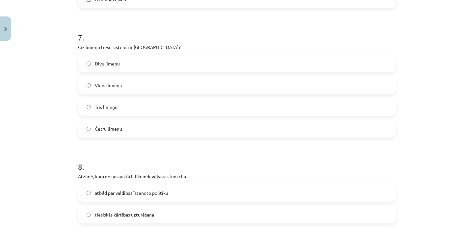
scroll to position [1010, 0]
click at [119, 106] on label "Trīs līmeņu" at bounding box center [237, 107] width 317 height 16
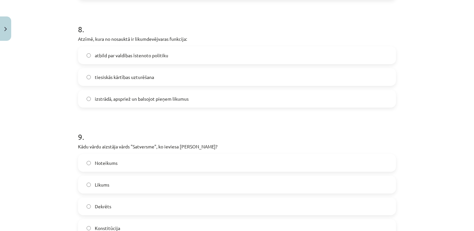
scroll to position [1152, 0]
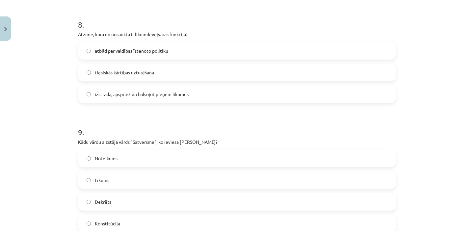
click at [140, 96] on span "izstrādā, apspriež un balsojot pieņem likumus" at bounding box center [142, 94] width 94 height 7
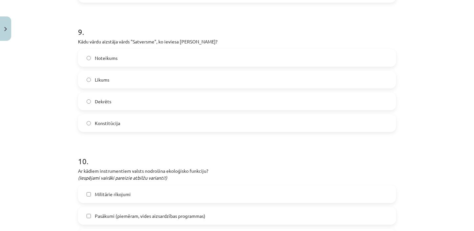
scroll to position [1258, 0]
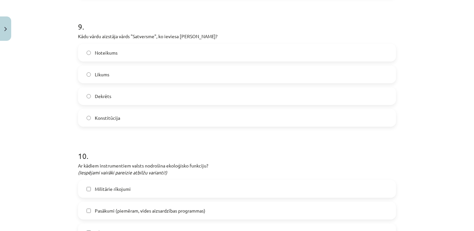
click at [138, 119] on label "Konstitūcija" at bounding box center [237, 118] width 317 height 16
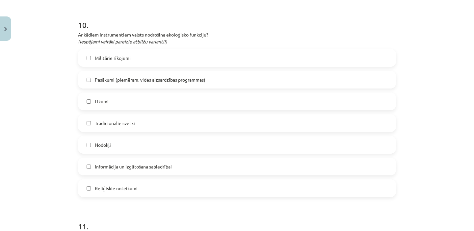
scroll to position [1398, 0]
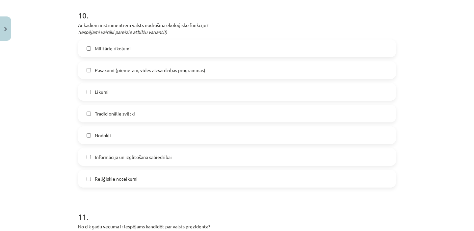
click at [119, 70] on span "Pasākumi (piemēram, vides aizsardzības programmas)" at bounding box center [150, 70] width 111 height 7
click at [119, 88] on label "Likumi" at bounding box center [237, 92] width 317 height 16
click at [118, 132] on label "Nodokļi" at bounding box center [237, 135] width 317 height 16
click at [124, 155] on span "Informācija un izglītošana sabiedrībai" at bounding box center [133, 157] width 77 height 7
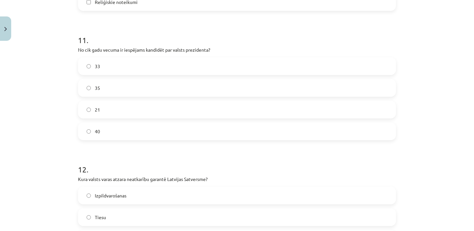
scroll to position [1577, 0]
click at [112, 130] on label "40" at bounding box center [237, 130] width 317 height 16
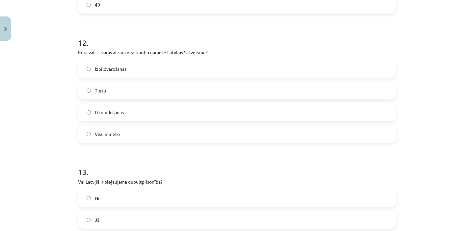
scroll to position [1704, 0]
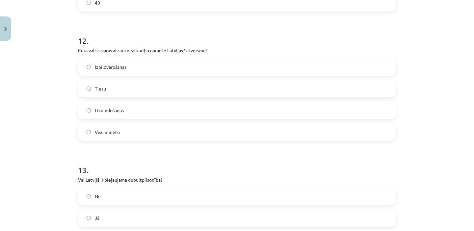
click at [117, 91] on label "Tiesu" at bounding box center [237, 88] width 317 height 16
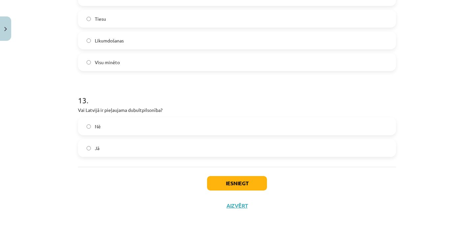
scroll to position [1776, 0]
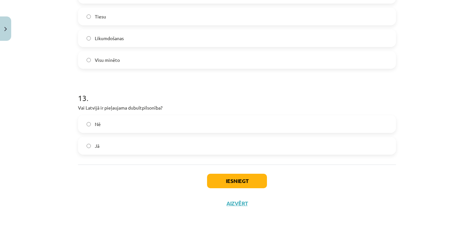
click at [107, 147] on label "Jā" at bounding box center [237, 146] width 317 height 16
click at [241, 181] on button "Iesniegt" at bounding box center [237, 181] width 60 height 14
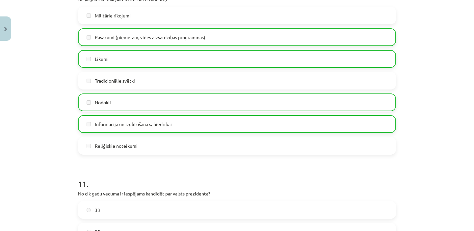
scroll to position [1837, 0]
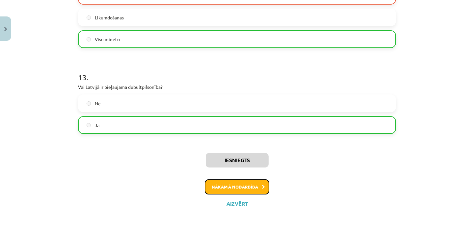
click at [235, 189] on button "Nākamā nodarbība" at bounding box center [237, 186] width 65 height 15
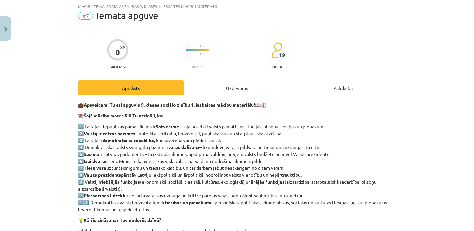
scroll to position [150, 0]
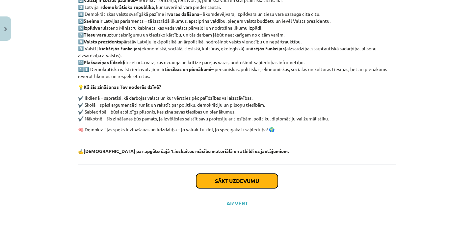
click at [239, 186] on button "Sākt uzdevumu" at bounding box center [237, 181] width 82 height 14
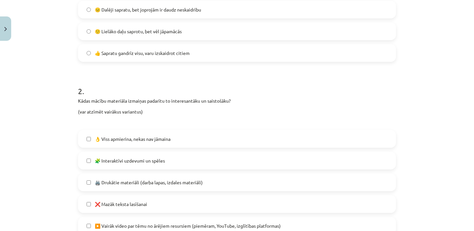
scroll to position [533, 0]
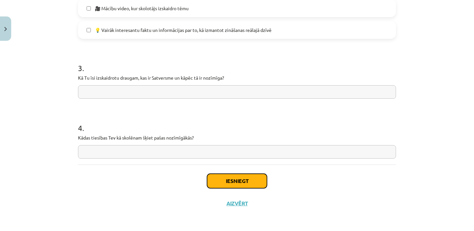
click at [238, 183] on button "Iesniegt" at bounding box center [237, 181] width 60 height 14
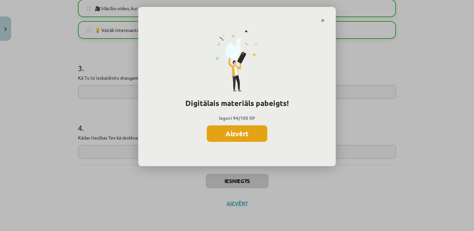
click at [229, 133] on button "Aizvērt" at bounding box center [237, 133] width 61 height 16
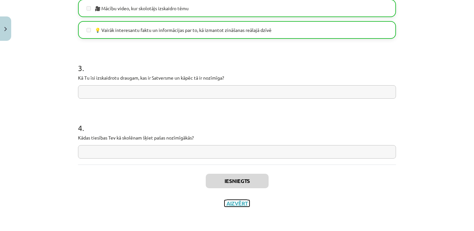
click at [237, 203] on button "Aizvērt" at bounding box center [236, 203] width 25 height 7
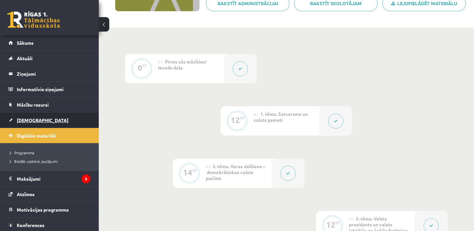
click at [38, 120] on link "[DEMOGRAPHIC_DATA]" at bounding box center [50, 120] width 82 height 15
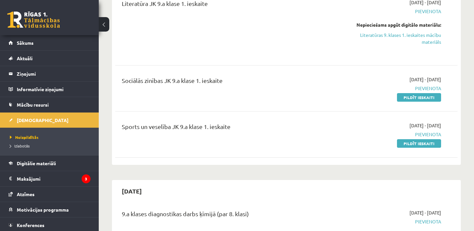
scroll to position [615, 0]
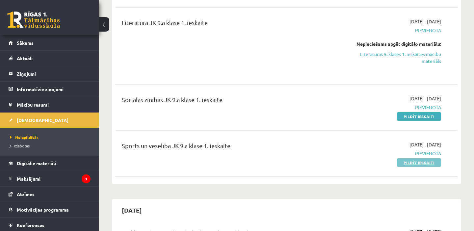
click at [419, 164] on link "Pildīt ieskaiti" at bounding box center [419, 162] width 44 height 9
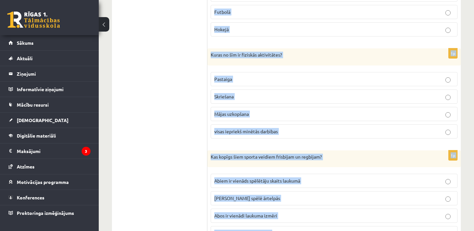
scroll to position [926, 0]
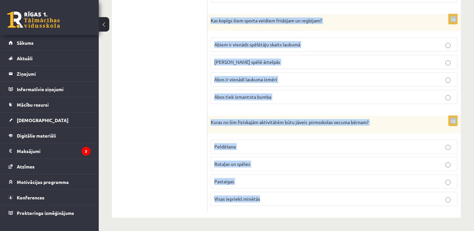
drag, startPoint x: 209, startPoint y: 123, endPoint x: 343, endPoint y: 213, distance: 161.2
copy form "Lorem ip dol sitametcon adipiscinge sedd eiusmo temporin? Utlabor etdol Magnaal…"
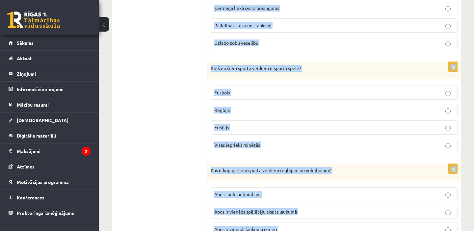
scroll to position [0, 0]
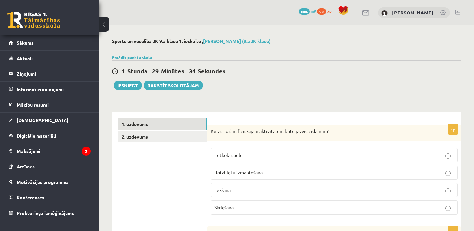
click at [236, 170] on p "Rotaļlietu izmantošana" at bounding box center [334, 172] width 240 height 7
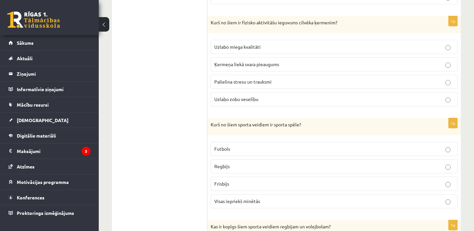
scroll to position [216, 0]
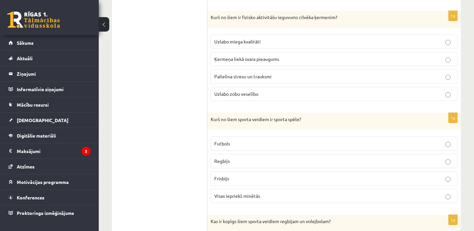
click at [232, 40] on span "Uzlabo miega kvalitāti" at bounding box center [237, 42] width 46 height 6
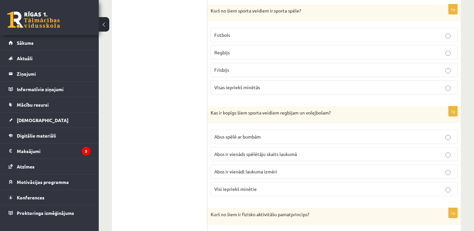
scroll to position [325, 0]
click at [235, 86] on span "Visas iepriekš minētās" at bounding box center [237, 87] width 46 height 6
click at [227, 133] on p "Abus spēlē ar bumbām" at bounding box center [334, 136] width 240 height 7
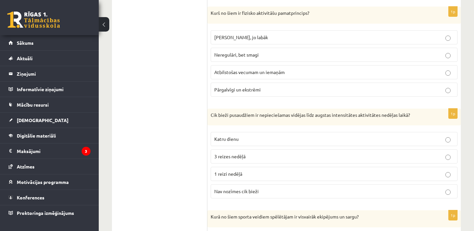
scroll to position [528, 0]
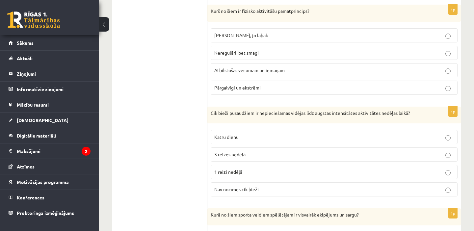
click at [231, 64] on label "Atbilstošas vecumam un iemaņām" at bounding box center [334, 70] width 247 height 14
click at [232, 141] on p "Katru dienu" at bounding box center [334, 137] width 240 height 7
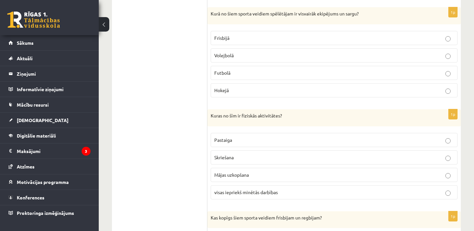
scroll to position [728, 0]
click at [225, 92] on span "Hokejā" at bounding box center [221, 91] width 14 height 6
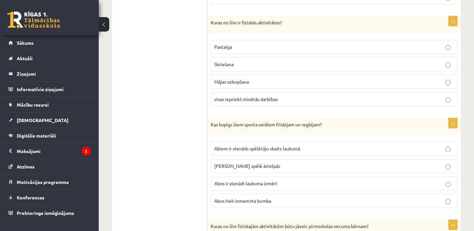
scroll to position [824, 0]
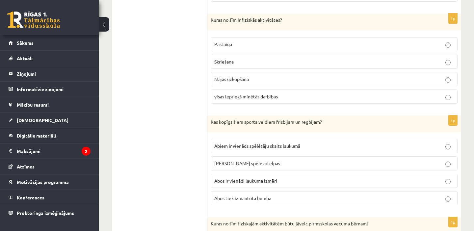
click at [229, 95] on span "visas iepriekš minētās darbības" at bounding box center [246, 96] width 64 height 6
click at [224, 167] on p "Abus spēlē ārtelpās" at bounding box center [334, 163] width 240 height 7
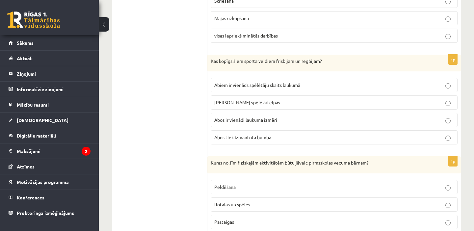
scroll to position [926, 0]
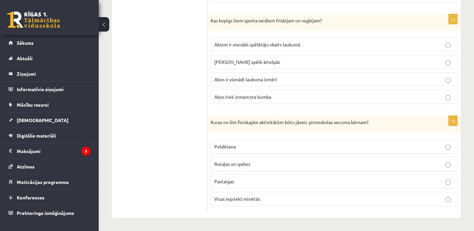
click at [248, 196] on span "Visas iepriekš minētās" at bounding box center [237, 199] width 46 height 6
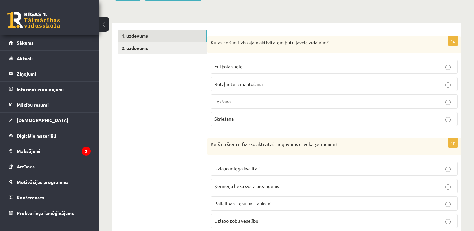
scroll to position [0, 0]
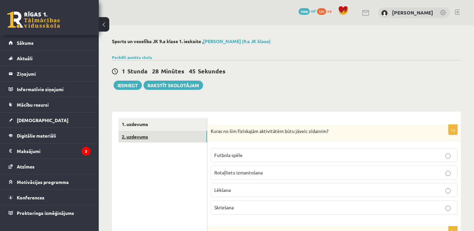
click at [160, 139] on link "2. uzdevums" at bounding box center [162, 137] width 89 height 12
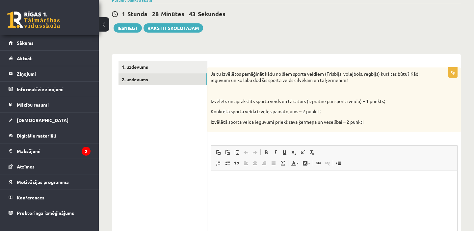
scroll to position [59, 0]
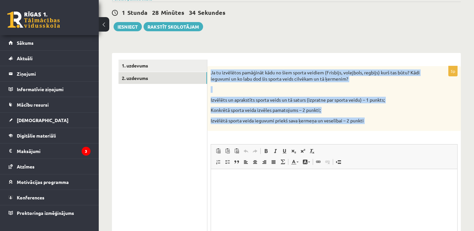
drag, startPoint x: 210, startPoint y: 71, endPoint x: 389, endPoint y: 132, distance: 189.0
click at [389, 132] on div "5p Ja tu izvēlētos pamāģināt kādu no šiem sporta veidiem (Frisbijs, volejbols, …" at bounding box center [333, 173] width 253 height 215
copy div "Ja tu izvēlētos pamāģināt kādu no šiem sporta veidiem (Frisbijs, volejbols, reg…"
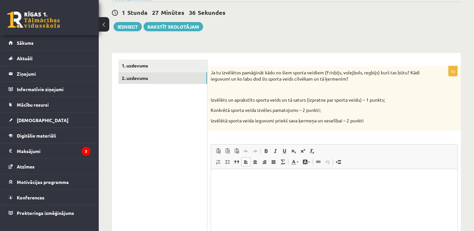
click at [254, 175] on html at bounding box center [334, 179] width 246 height 20
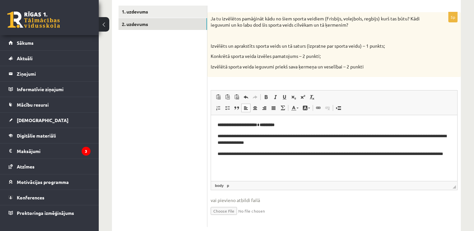
scroll to position [114, 0]
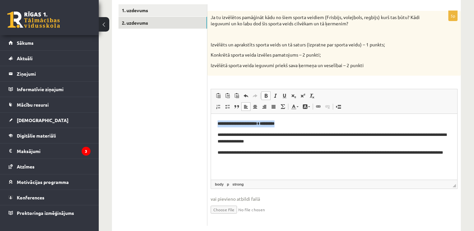
drag, startPoint x: 215, startPoint y: 123, endPoint x: 300, endPoint y: 125, distance: 84.6
click at [300, 125] on html "**********" at bounding box center [334, 142] width 246 height 56
click at [266, 97] on span at bounding box center [265, 95] width 5 height 5
click at [292, 127] on p "**********" at bounding box center [334, 123] width 233 height 7
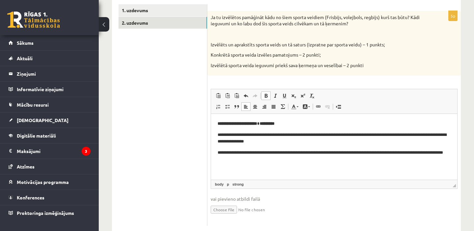
click at [266, 123] on strong "*********" at bounding box center [267, 123] width 15 height 4
click at [257, 123] on strong "**********" at bounding box center [237, 123] width 39 height 4
click at [300, 121] on p "**********" at bounding box center [334, 123] width 233 height 7
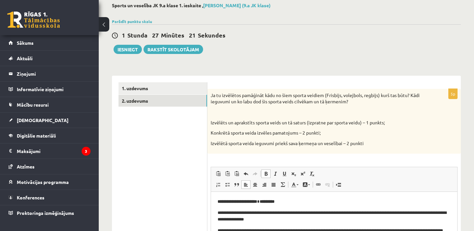
scroll to position [0, 0]
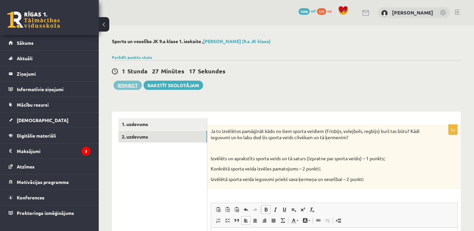
click at [129, 82] on button "Iesniegt" at bounding box center [128, 85] width 28 height 9
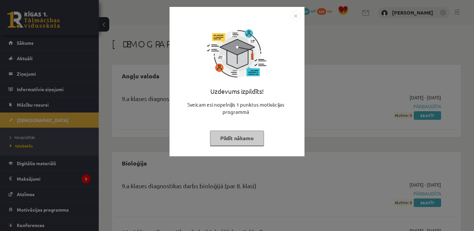
click at [297, 14] on img "Close" at bounding box center [296, 16] width 10 height 10
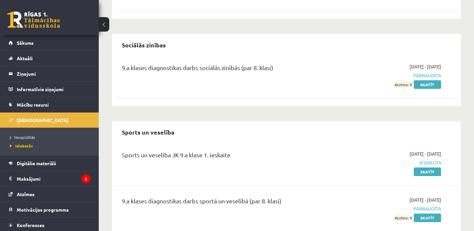
scroll to position [1350, 0]
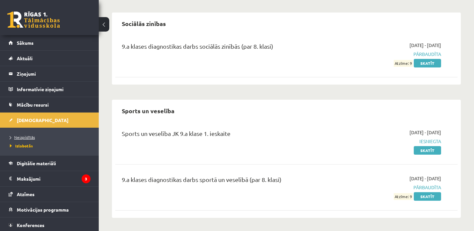
click at [25, 135] on span "Neizpildītās" at bounding box center [22, 137] width 25 height 5
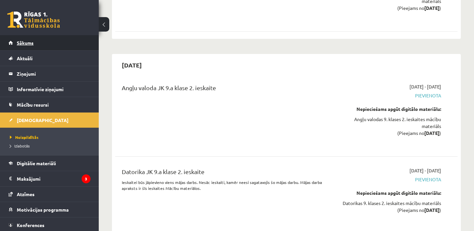
click at [30, 41] on span "Sākums" at bounding box center [25, 43] width 17 height 6
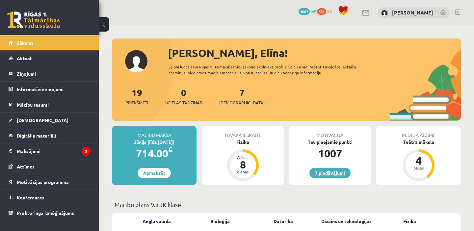
click at [338, 174] on link "7 piedāvājumi" at bounding box center [329, 173] width 41 height 10
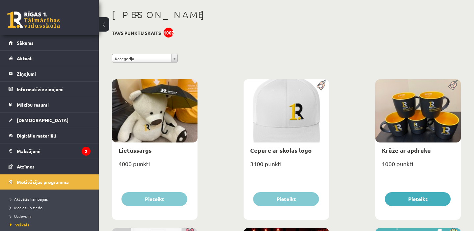
scroll to position [38, 0]
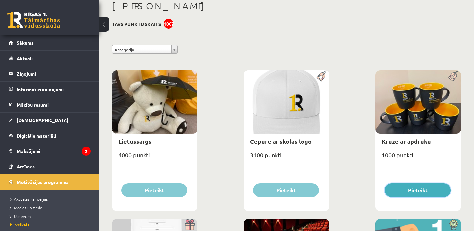
click at [403, 188] on button "Pieteikt" at bounding box center [418, 190] width 66 height 14
type input "*"
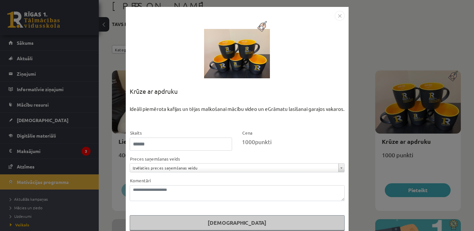
click at [338, 14] on img "Close" at bounding box center [340, 16] width 10 height 10
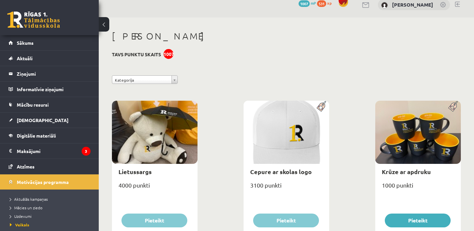
scroll to position [0, 0]
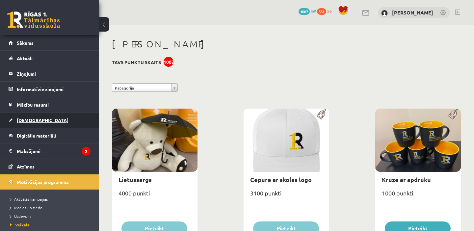
click at [27, 125] on link "[DEMOGRAPHIC_DATA]" at bounding box center [50, 120] width 82 height 15
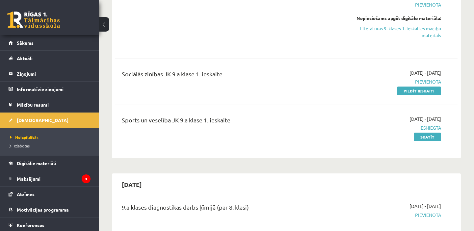
scroll to position [641, 0]
click at [413, 91] on link "Pildīt ieskaiti" at bounding box center [419, 90] width 44 height 9
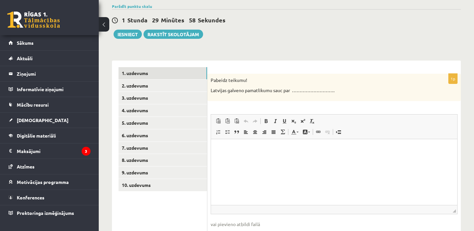
scroll to position [54, 0]
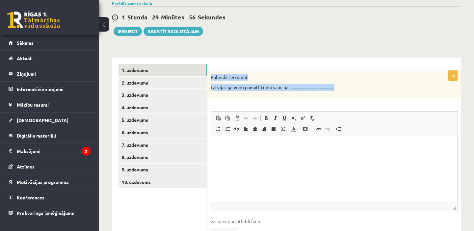
drag, startPoint x: 209, startPoint y: 77, endPoint x: 363, endPoint y: 97, distance: 155.3
click at [363, 97] on div "Pabeidz teikumu! Latvijas galveno pamatlikumu sauc par ………………………." at bounding box center [333, 84] width 253 height 27
copy div "Pabeidz teikumu! Latvijas galveno pamatlikumu sauc par ………………………."
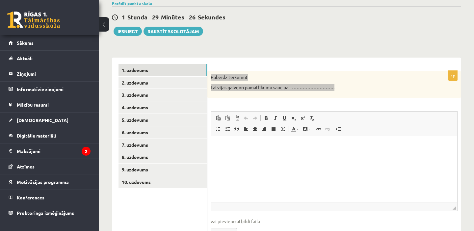
click at [274, 153] on html at bounding box center [334, 146] width 246 height 20
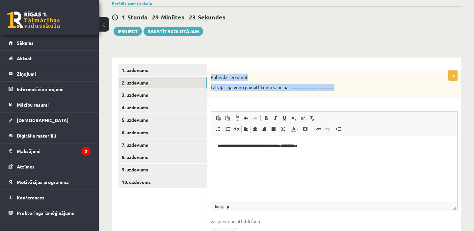
click at [149, 83] on link "2. uzdevums" at bounding box center [162, 83] width 89 height 12
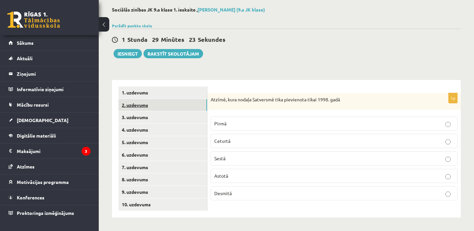
scroll to position [32, 0]
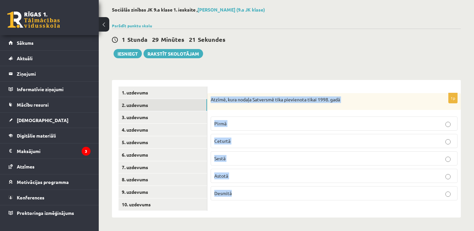
drag, startPoint x: 210, startPoint y: 100, endPoint x: 303, endPoint y: 214, distance: 147.4
click at [303, 214] on div "1p Atzīmē, kura nodaļa Satversmē tika pievienota tikai 1998. gadā Pirmā Ceturtā…" at bounding box center [333, 149] width 253 height 138
copy div "Atzīmē, kura nodaļa Satversmē tika pievienota tikai 1998. gadā Pirmā Ceturtā Se…"
click at [232, 175] on p "Astotā" at bounding box center [334, 175] width 240 height 7
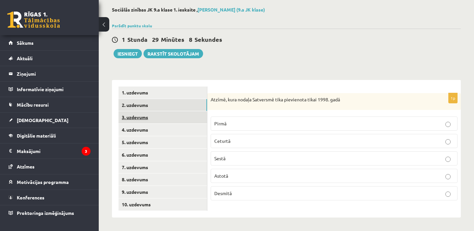
click at [145, 112] on link "3. uzdevums" at bounding box center [162, 117] width 89 height 12
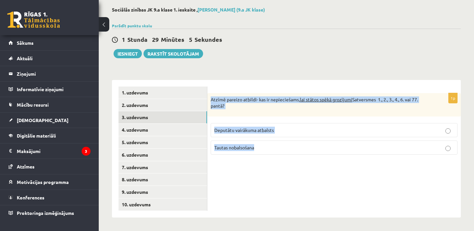
drag, startPoint x: 209, startPoint y: 97, endPoint x: 293, endPoint y: 170, distance: 111.3
click at [293, 170] on div "1p Atzīmē pareizo atbildi- kas ir nepieciešams, lai stātos spēkā grozījumi Satv…" at bounding box center [333, 149] width 253 height 138
copy div "Atzīmē pareizo atbildi- kas ir nepieciešams, lai stātos spēkā grozījumi Satvers…"
click at [241, 153] on label "Tautas nobalsošana" at bounding box center [334, 148] width 247 height 14
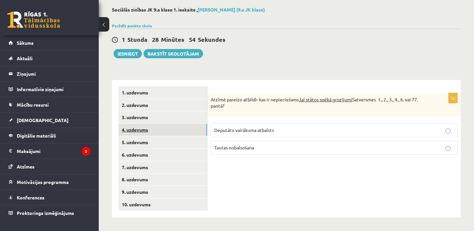
click at [157, 129] on link "4. uzdevums" at bounding box center [162, 130] width 89 height 12
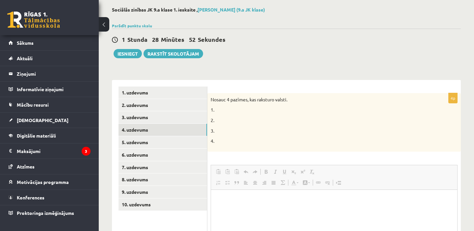
scroll to position [0, 0]
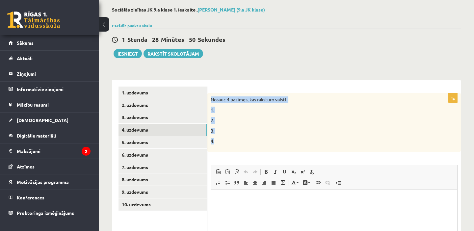
drag, startPoint x: 210, startPoint y: 98, endPoint x: 227, endPoint y: 146, distance: 51.3
click at [227, 146] on div "Nosauc 4 pazīmes, kas raksturo valsti. 1. 2. 3. 4." at bounding box center [333, 122] width 253 height 59
copy div "Nosauc 4 pazīmes, kas raksturo valsti. 1. 2. 3. 4."
click at [232, 202] on p "Editor, wiswyg-editor-user-answer-47434077681080" at bounding box center [334, 199] width 233 height 7
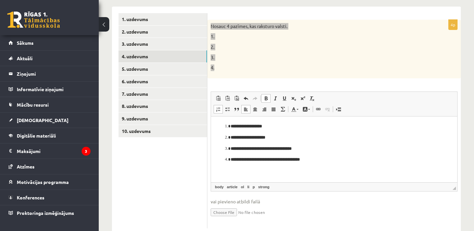
scroll to position [106, 0]
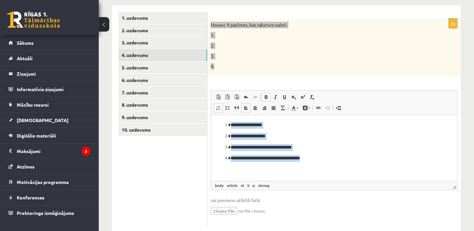
drag, startPoint x: 225, startPoint y: 120, endPoint x: 323, endPoint y: 178, distance: 113.0
click at [323, 168] on html "**********" at bounding box center [334, 141] width 246 height 53
click at [267, 96] on span at bounding box center [265, 96] width 5 height 5
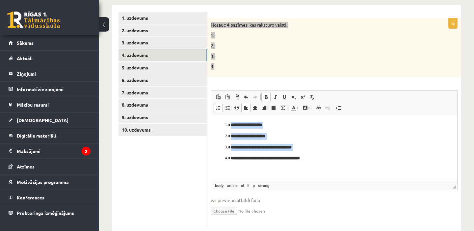
click at [267, 96] on span at bounding box center [265, 96] width 5 height 5
drag, startPoint x: 267, startPoint y: 96, endPoint x: 274, endPoint y: 96, distance: 7.2
click at [274, 96] on span "Bold Keyboard shortcut Command+B Italic Keyboard shortcut Command+I Underline K…" at bounding box center [289, 97] width 56 height 9
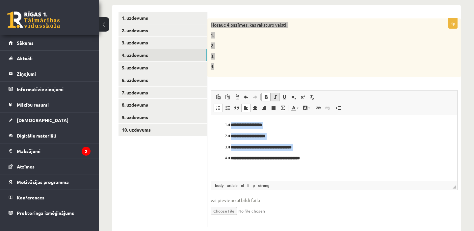
click at [274, 96] on span at bounding box center [275, 96] width 5 height 5
click at [325, 138] on p "**********" at bounding box center [334, 136] width 207 height 7
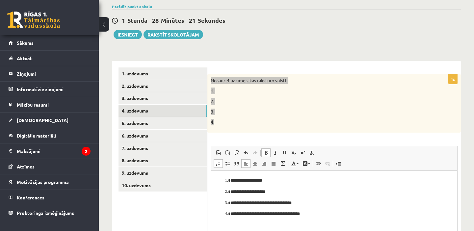
scroll to position [51, 0]
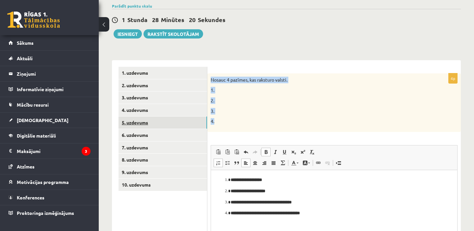
click at [145, 125] on link "5. uzdevums" at bounding box center [162, 123] width 89 height 12
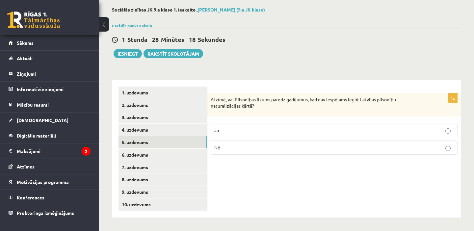
scroll to position [32, 0]
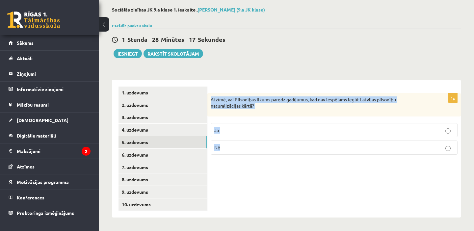
drag, startPoint x: 211, startPoint y: 98, endPoint x: 285, endPoint y: 181, distance: 111.6
click at [285, 181] on div "1p Atzīmē, vai Pilsonības likums paredz gadījumus, kad nav iespējams iegūt Latv…" at bounding box center [333, 149] width 253 height 138
copy div "Atzīmē, vai Pilsonības likums paredz gadījumus, kad nav iespējams iegūt Latvija…"
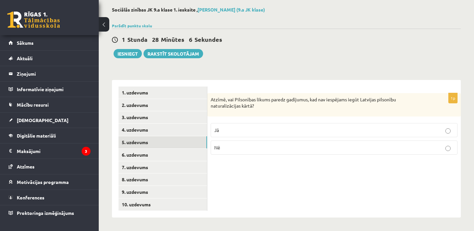
click at [247, 124] on label "Jā" at bounding box center [334, 130] width 247 height 14
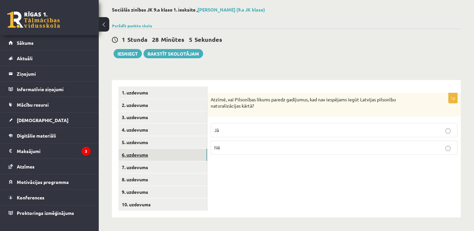
click at [182, 157] on link "6. uzdevums" at bounding box center [162, 155] width 89 height 12
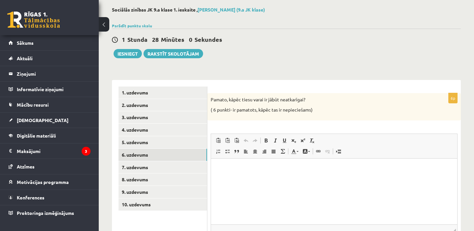
scroll to position [0, 0]
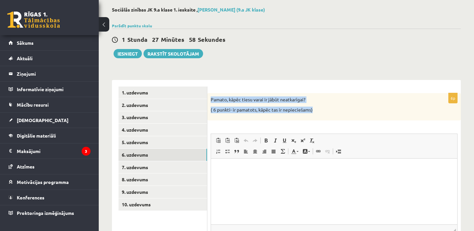
drag, startPoint x: 210, startPoint y: 99, endPoint x: 330, endPoint y: 116, distance: 121.6
click at [330, 116] on div "Pamato, kāpēc tiesu varai ir jābūt neatkarīgai? ( 6 punkti- ir pamatots, kāpēc …" at bounding box center [333, 106] width 253 height 27
copy div "Pamato, kāpēc tiesu varai ir jābūt neatkarīgai? ( 6 punkti- ir pamatots, kāpēc …"
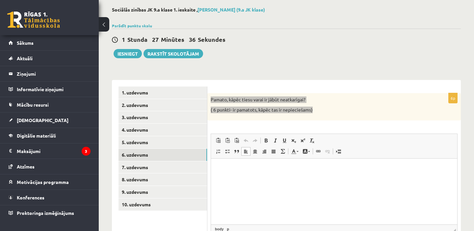
click at [250, 178] on html at bounding box center [334, 168] width 246 height 20
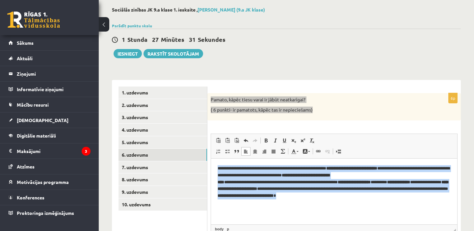
drag, startPoint x: 216, startPoint y: 168, endPoint x: 378, endPoint y: 199, distance: 164.9
click at [378, 199] on html "**********" at bounding box center [334, 181] width 246 height 47
click at [265, 141] on span at bounding box center [265, 140] width 5 height 5
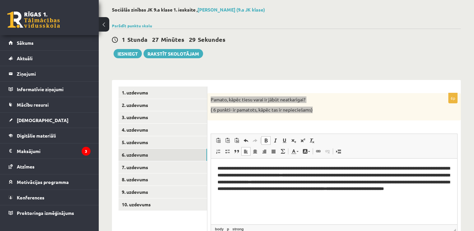
click at [265, 141] on span at bounding box center [265, 140] width 5 height 5
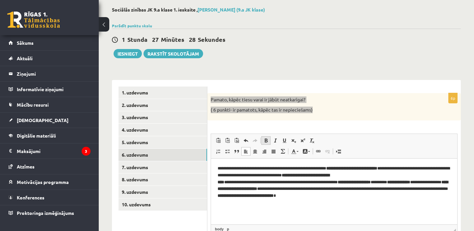
click at [265, 141] on span at bounding box center [265, 140] width 5 height 5
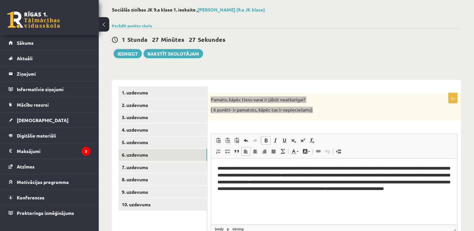
click at [386, 205] on html "**********" at bounding box center [334, 181] width 246 height 47
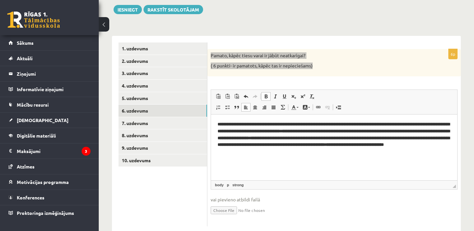
scroll to position [81, 0]
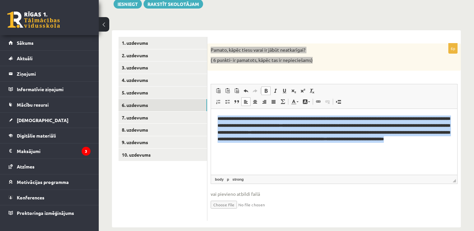
drag, startPoint x: 217, startPoint y: 119, endPoint x: 436, endPoint y: 161, distance: 223.7
click at [436, 156] on html "**********" at bounding box center [334, 132] width 246 height 47
click at [266, 91] on span at bounding box center [265, 90] width 5 height 5
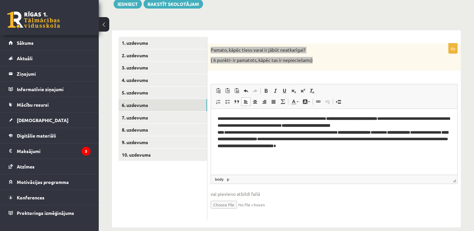
click at [391, 156] on html "**********" at bounding box center [334, 132] width 246 height 47
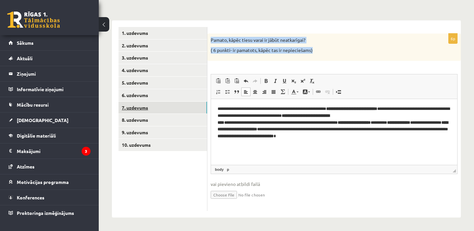
click at [142, 105] on link "7. uzdevums" at bounding box center [162, 108] width 89 height 12
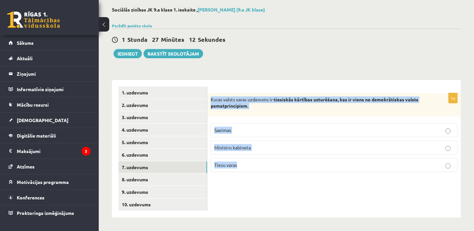
drag, startPoint x: 209, startPoint y: 96, endPoint x: 299, endPoint y: 175, distance: 119.6
click at [299, 175] on div "1p Kuras valsts varas uzdevums ir- tiesiskās kārtības uzturēšana, kas ir viens …" at bounding box center [333, 135] width 253 height 84
copy div "Kuras valsts varas uzdevums ir- tiesiskās kārtības uzturēšana, kas ir viens no …"
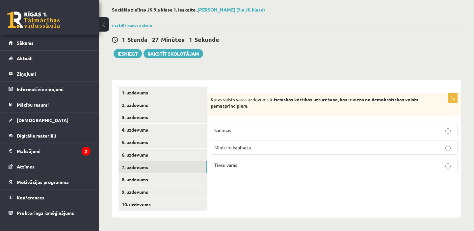
click at [255, 169] on label "Tiesu varas" at bounding box center [334, 165] width 247 height 14
click at [147, 180] on link "8. uzdevums" at bounding box center [162, 179] width 89 height 12
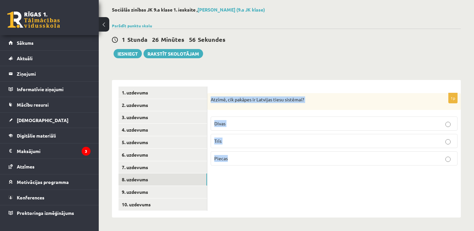
drag, startPoint x: 211, startPoint y: 98, endPoint x: 300, endPoint y: 205, distance: 140.2
click at [300, 205] on div "1p Atzīmē, cik pakāpes ir Latvijas tiesu sistēmai? Divas Trīs Piecas" at bounding box center [333, 149] width 253 height 138
copy div "Atzīmē, cik pakāpes ir Latvijas tiesu sistēmai? Divas Trīs Piecas"
click at [236, 141] on p "Trīs" at bounding box center [334, 141] width 240 height 7
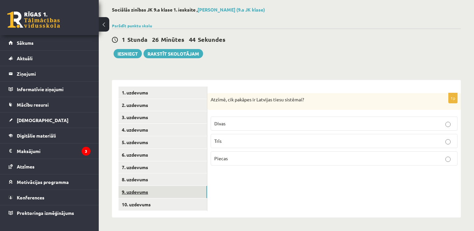
click at [138, 191] on link "9. uzdevums" at bounding box center [162, 192] width 89 height 12
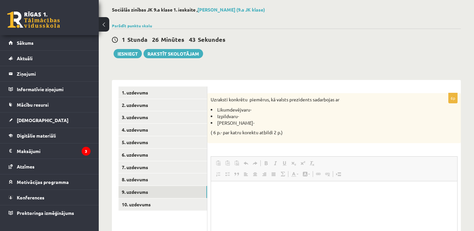
scroll to position [0, 0]
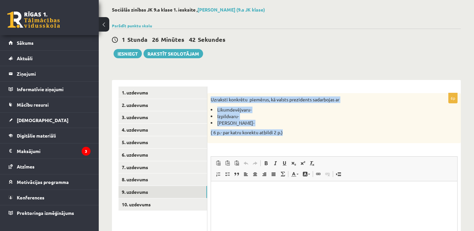
drag, startPoint x: 210, startPoint y: 96, endPoint x: 313, endPoint y: 140, distance: 112.8
click at [313, 140] on div "Uzraksti konkrētu piemērus, kā valsts prezidents sadarbojas ar Likumdevējvaru- …" at bounding box center [333, 118] width 253 height 50
copy div "Uzraksti konkrētu piemērus, kā valsts prezidents sadarbojas ar Likumdevējvaru- …"
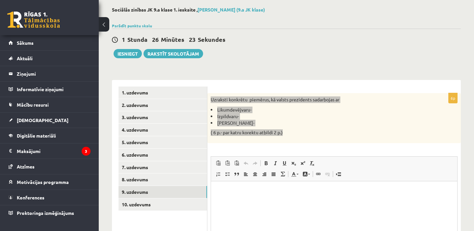
click at [251, 190] on p "Editor, wiswyg-editor-user-answer-47433934017420" at bounding box center [334, 191] width 233 height 7
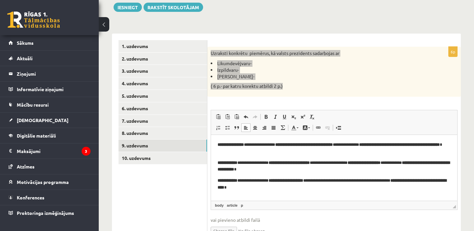
scroll to position [79, 0]
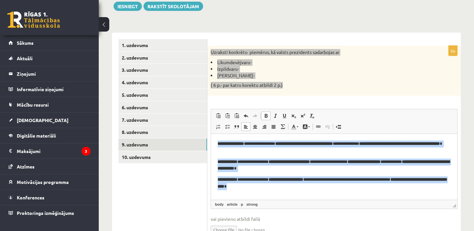
drag, startPoint x: 215, startPoint y: 140, endPoint x: 334, endPoint y: 191, distance: 129.6
click at [334, 191] on html "**********" at bounding box center [334, 165] width 246 height 63
click at [267, 114] on span at bounding box center [265, 115] width 5 height 5
click at [266, 114] on span at bounding box center [265, 115] width 5 height 5
click at [288, 151] on p "**********" at bounding box center [334, 147] width 233 height 14
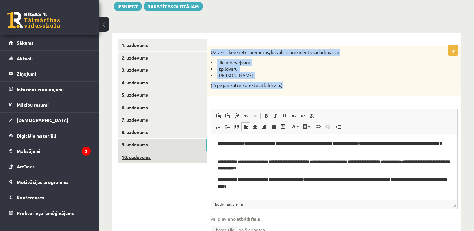
click at [167, 156] on link "10. uzdevums" at bounding box center [162, 157] width 89 height 12
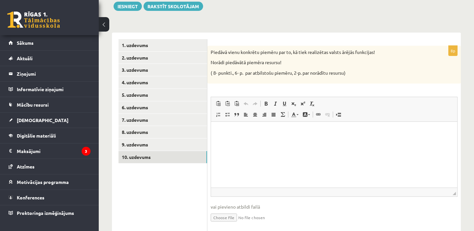
scroll to position [0, 0]
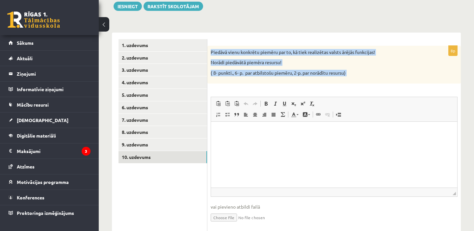
drag, startPoint x: 210, startPoint y: 50, endPoint x: 390, endPoint y: 86, distance: 183.1
click at [390, 86] on div "8p Piedāvā vienu konkrētu piemēru par to, kā tiek realizētas valsts ārējās funk…" at bounding box center [333, 140] width 253 height 188
copy div "Piedāvā vienu konkrētu piemēru par to, kā tiek realizētas valsts ārējās funkcij…"
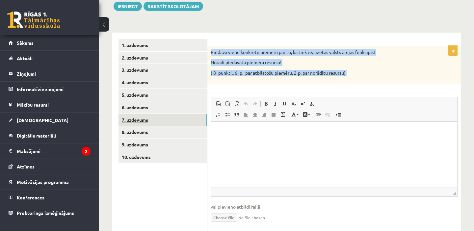
click at [133, 119] on link "7. uzdevums" at bounding box center [162, 120] width 89 height 12
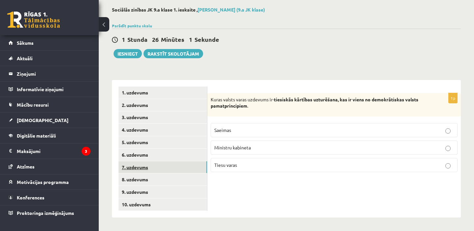
scroll to position [32, 0]
click at [141, 156] on link "6. uzdevums" at bounding box center [162, 155] width 89 height 12
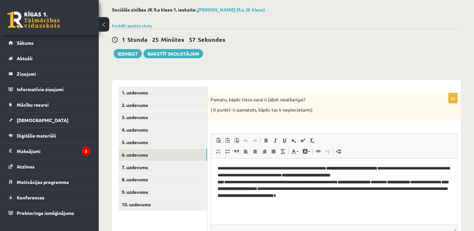
scroll to position [0, 0]
click at [157, 191] on link "9. uzdevums" at bounding box center [162, 192] width 89 height 12
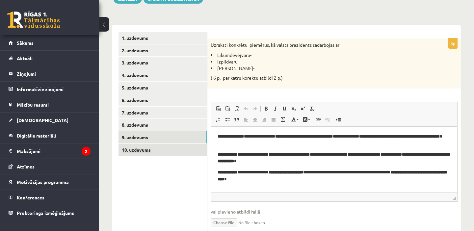
click at [177, 152] on link "10. uzdevums" at bounding box center [162, 150] width 89 height 12
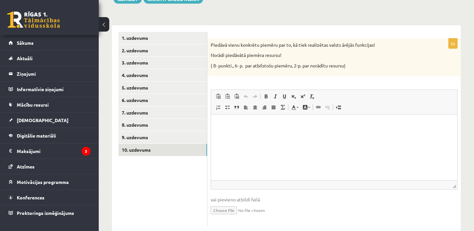
click at [244, 134] on html at bounding box center [334, 124] width 246 height 20
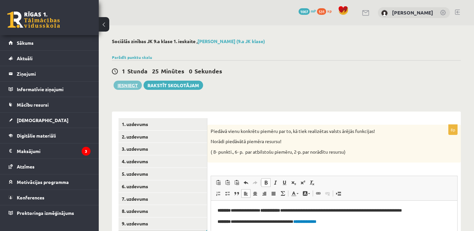
click at [124, 84] on button "Iesniegt" at bounding box center [128, 85] width 28 height 9
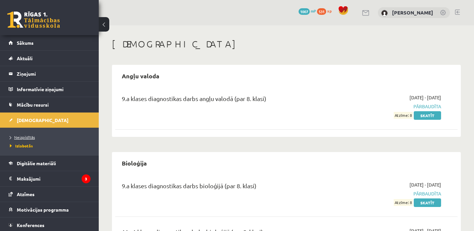
click at [26, 136] on span "Neizpildītās" at bounding box center [22, 137] width 25 height 5
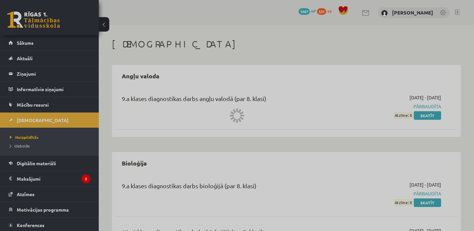
click at [21, 45] on div at bounding box center [237, 115] width 474 height 231
click at [33, 42] on div at bounding box center [237, 115] width 474 height 231
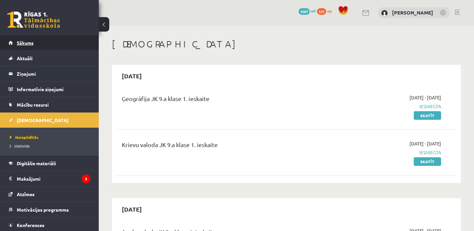
click at [33, 44] on span "Sākums" at bounding box center [25, 43] width 17 height 6
